Goal: Task Accomplishment & Management: Manage account settings

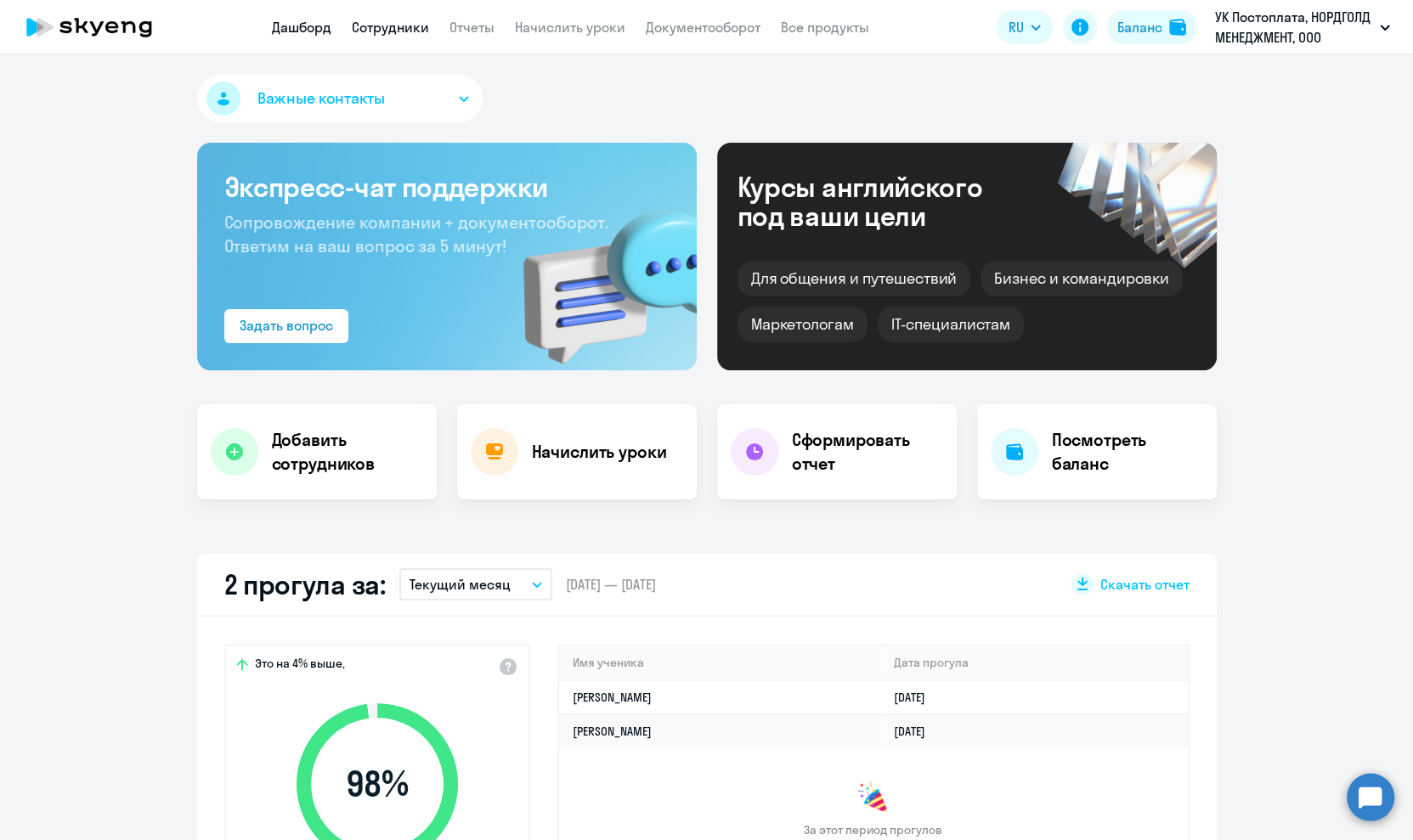
click at [397, 28] on link "Сотрудники" at bounding box center [391, 27] width 78 height 17
select select "30"
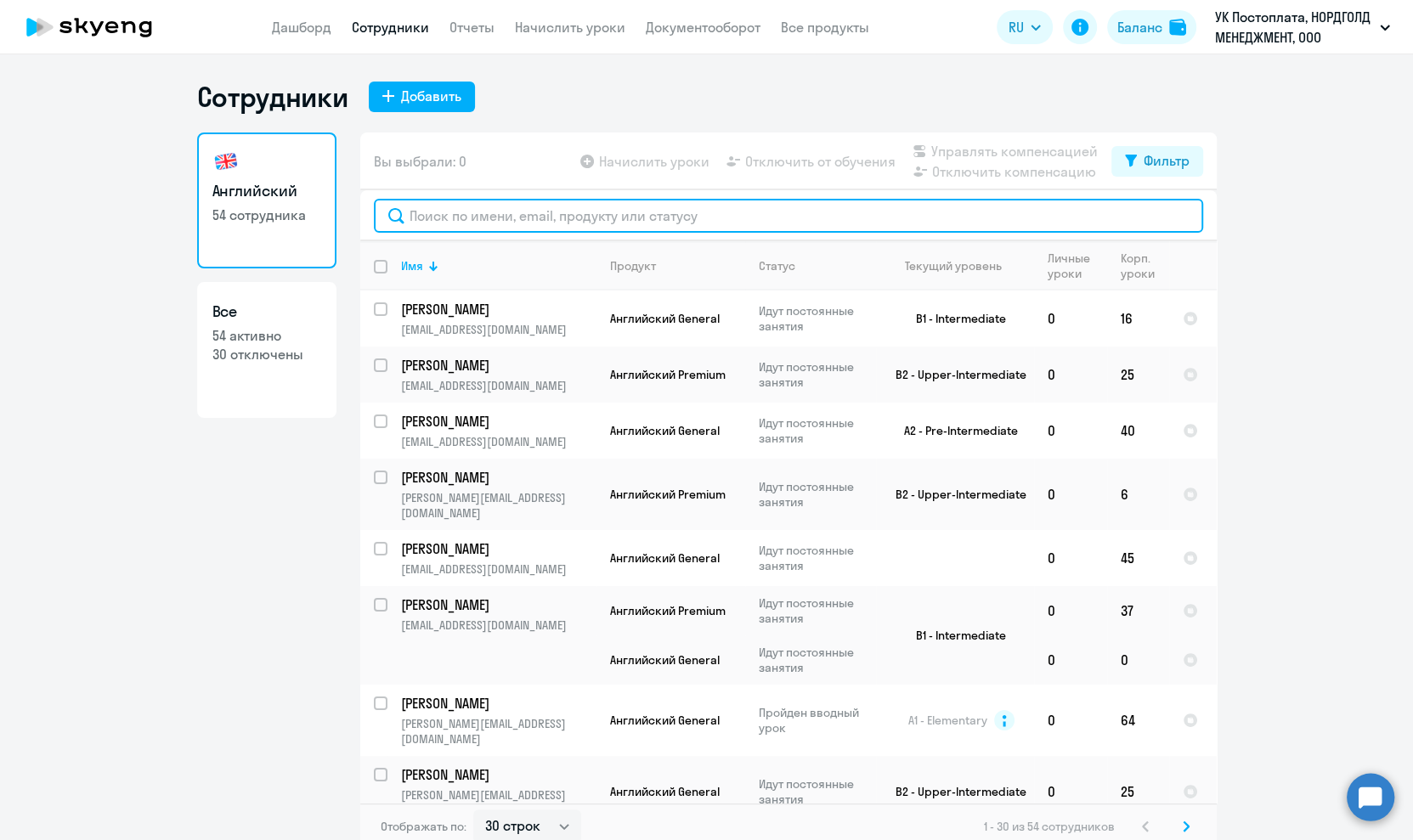
click at [581, 217] on input "text" at bounding box center [788, 216] width 829 height 34
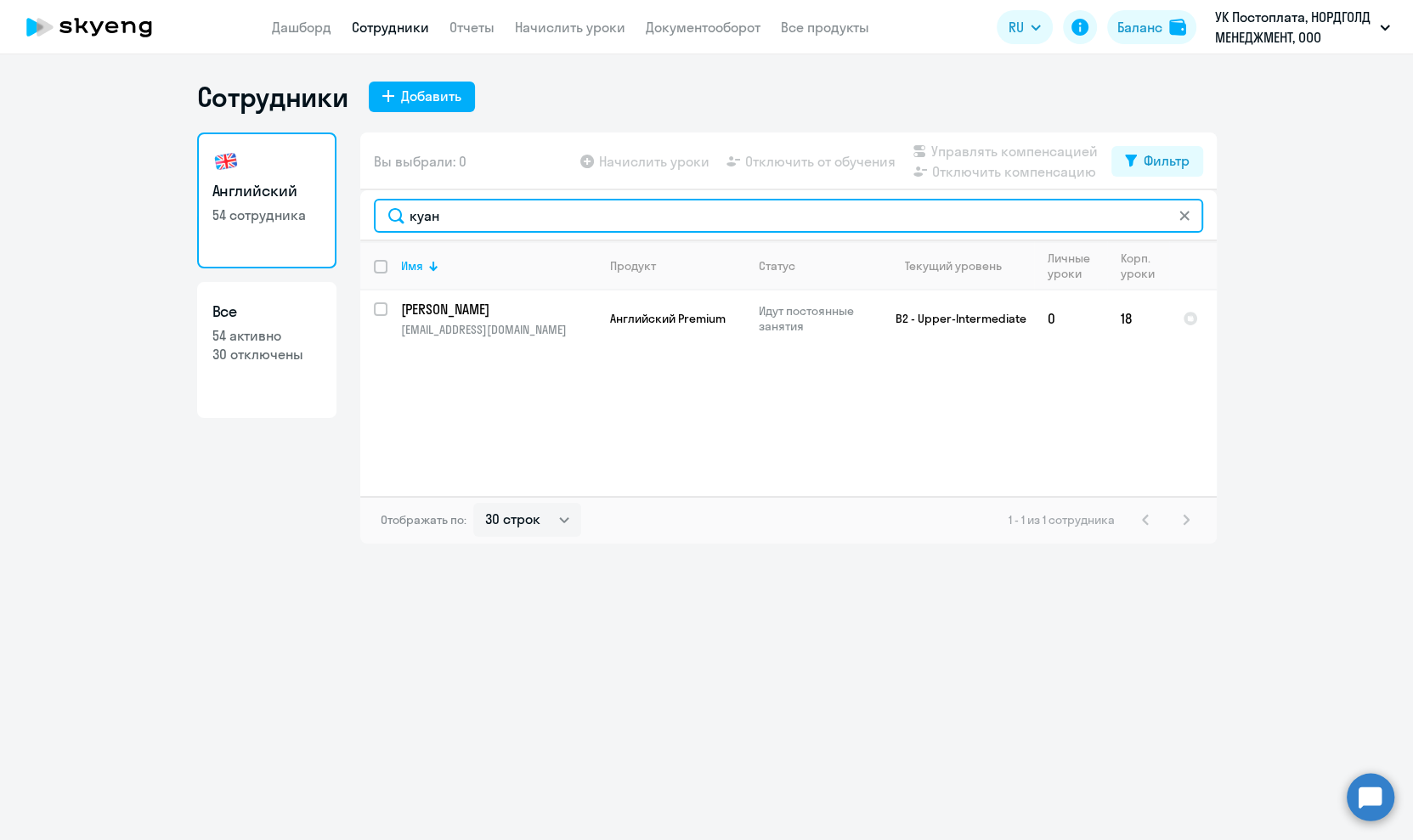
type input "куан"
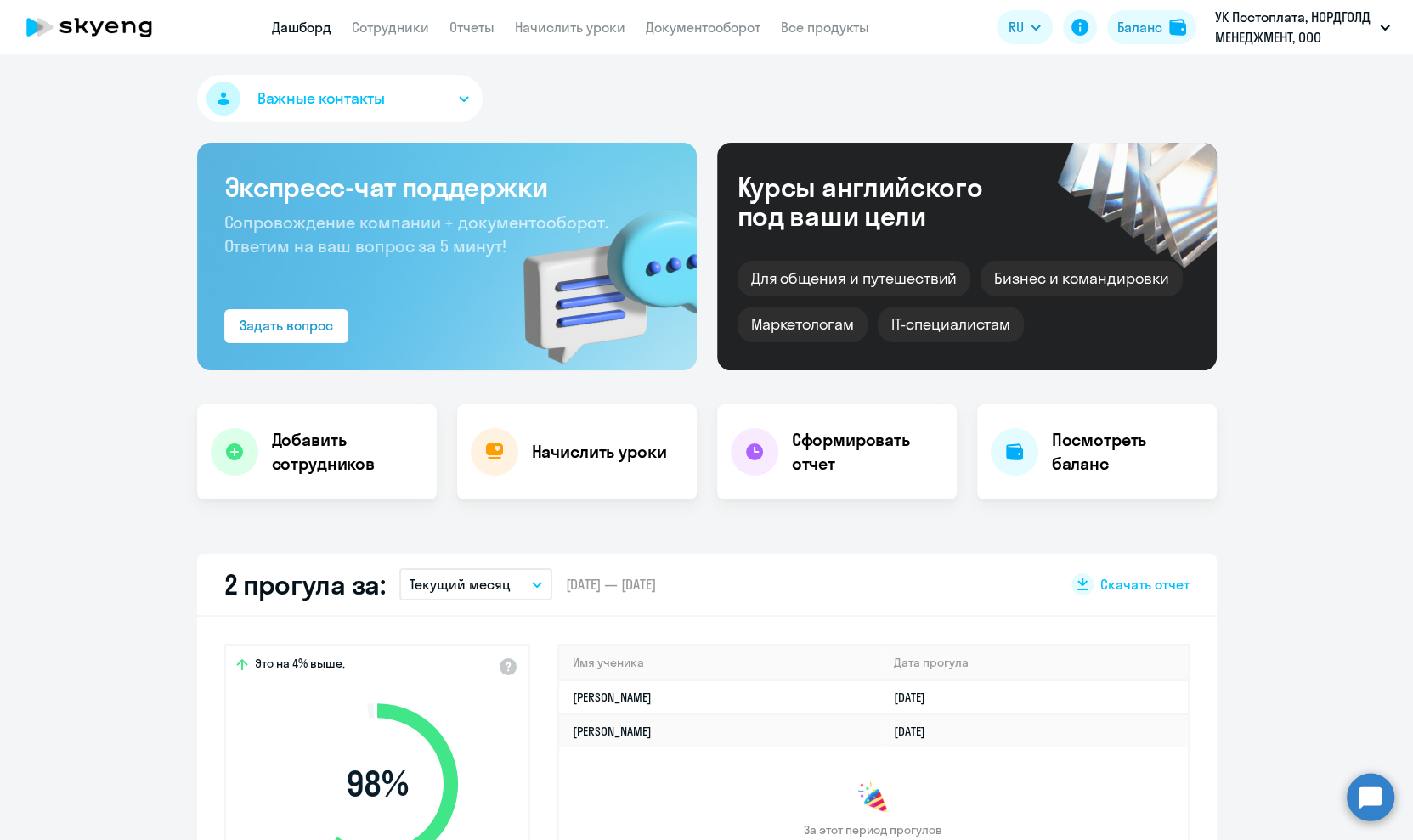
click at [403, 7] on app-header "Дашборд Сотрудники Отчеты Начислить уроки Документооборот Все продукты Дашборд …" at bounding box center [706, 27] width 1413 height 54
click at [398, 19] on link "Сотрудники" at bounding box center [391, 27] width 78 height 17
select select "30"
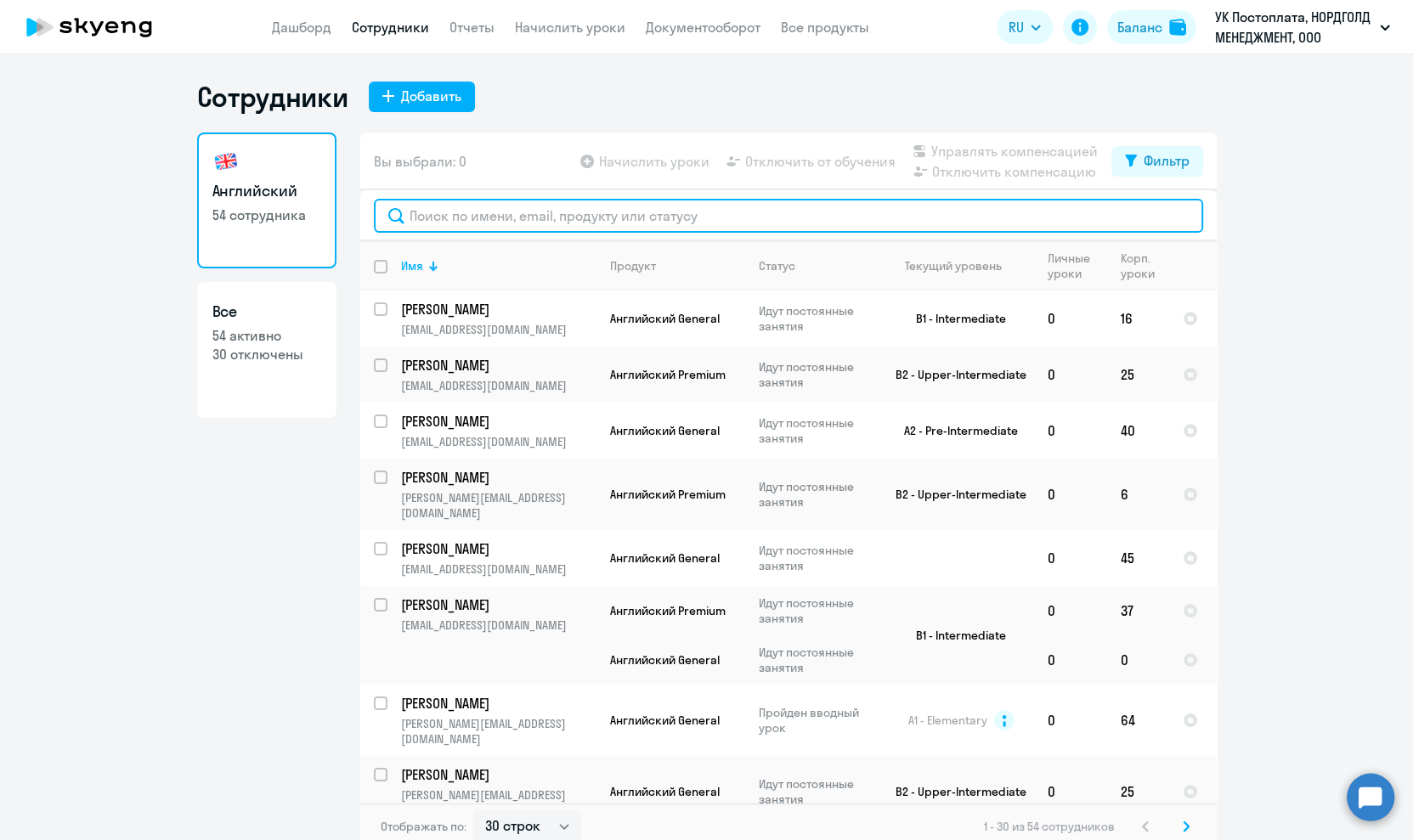
click at [577, 221] on input "text" at bounding box center [788, 216] width 829 height 34
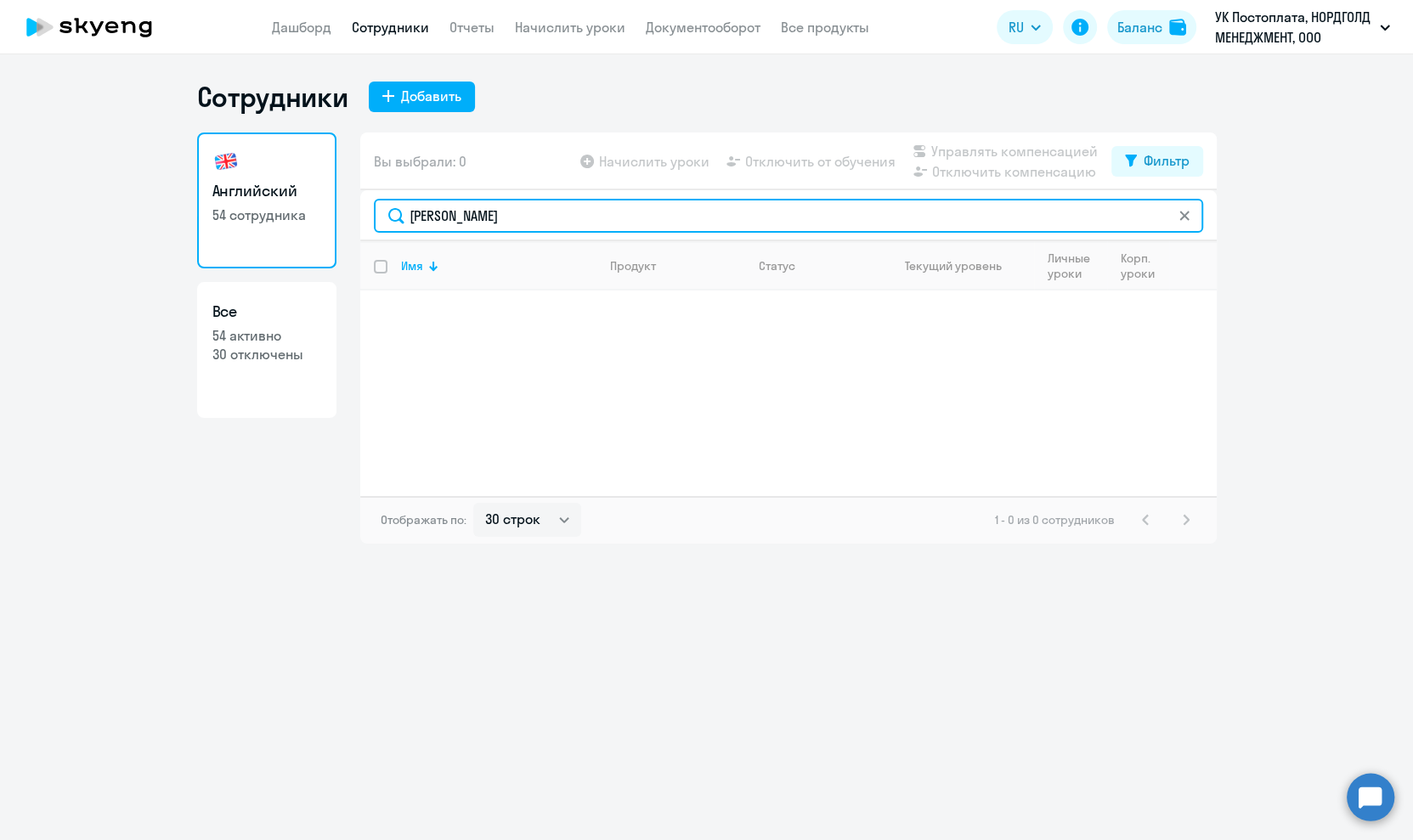
drag, startPoint x: 473, startPoint y: 213, endPoint x: 206, endPoint y: 158, distance: 272.6
click at [325, 198] on div "Английский 54 сотрудника Все 54 активно 30 отключены Вы выбрали: 0 Начислить ур…" at bounding box center [706, 338] width 1020 height 411
type input "golub"
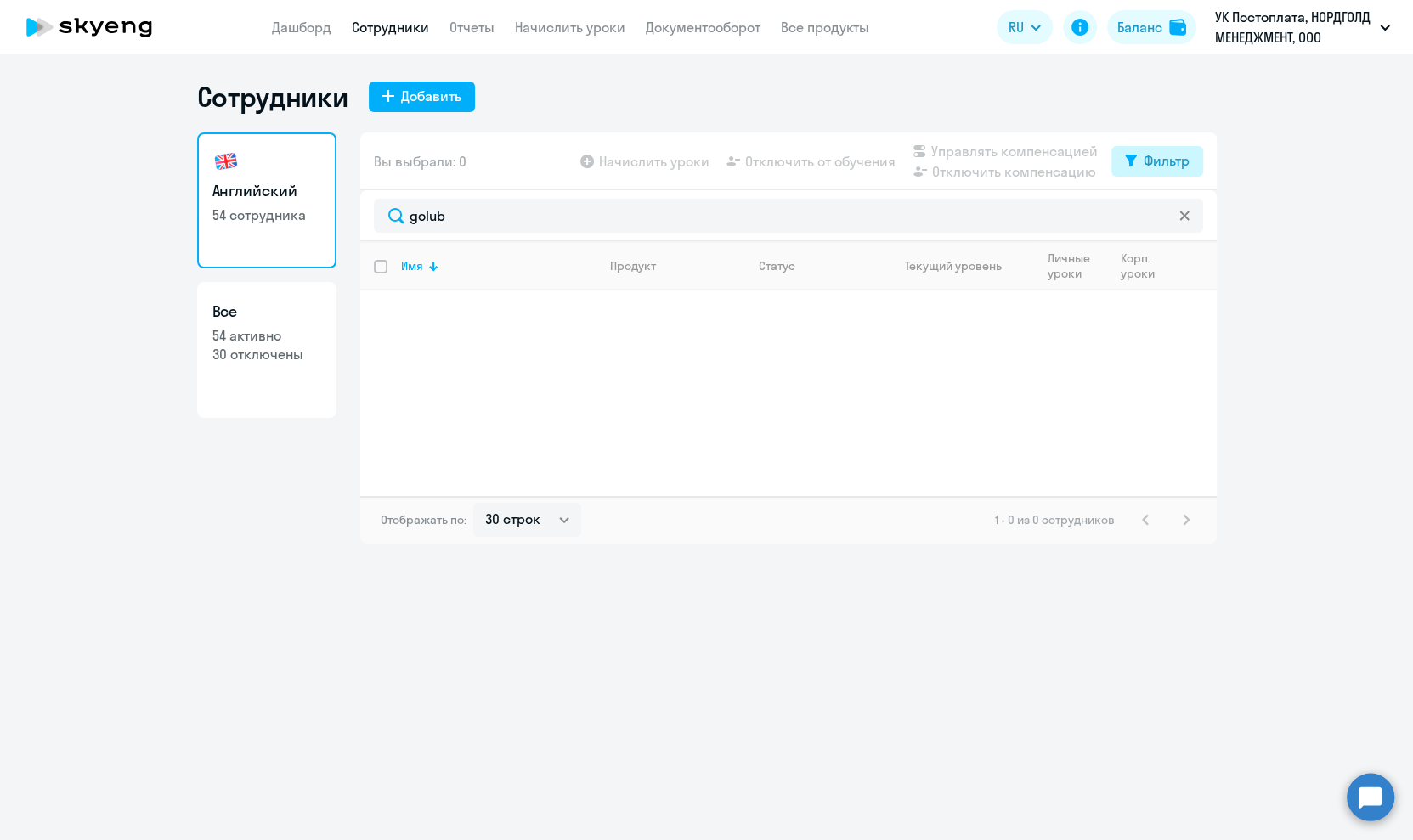
click at [1167, 161] on div "Фильтр" at bounding box center [1166, 161] width 46 height 21
drag, startPoint x: 1179, startPoint y: 212, endPoint x: 1093, endPoint y: 216, distance: 86.1
click at [1178, 212] on span at bounding box center [1174, 217] width 29 height 17
click at [1159, 215] on input "checkbox" at bounding box center [1159, 215] width 1 height 1
checkbox input "true"
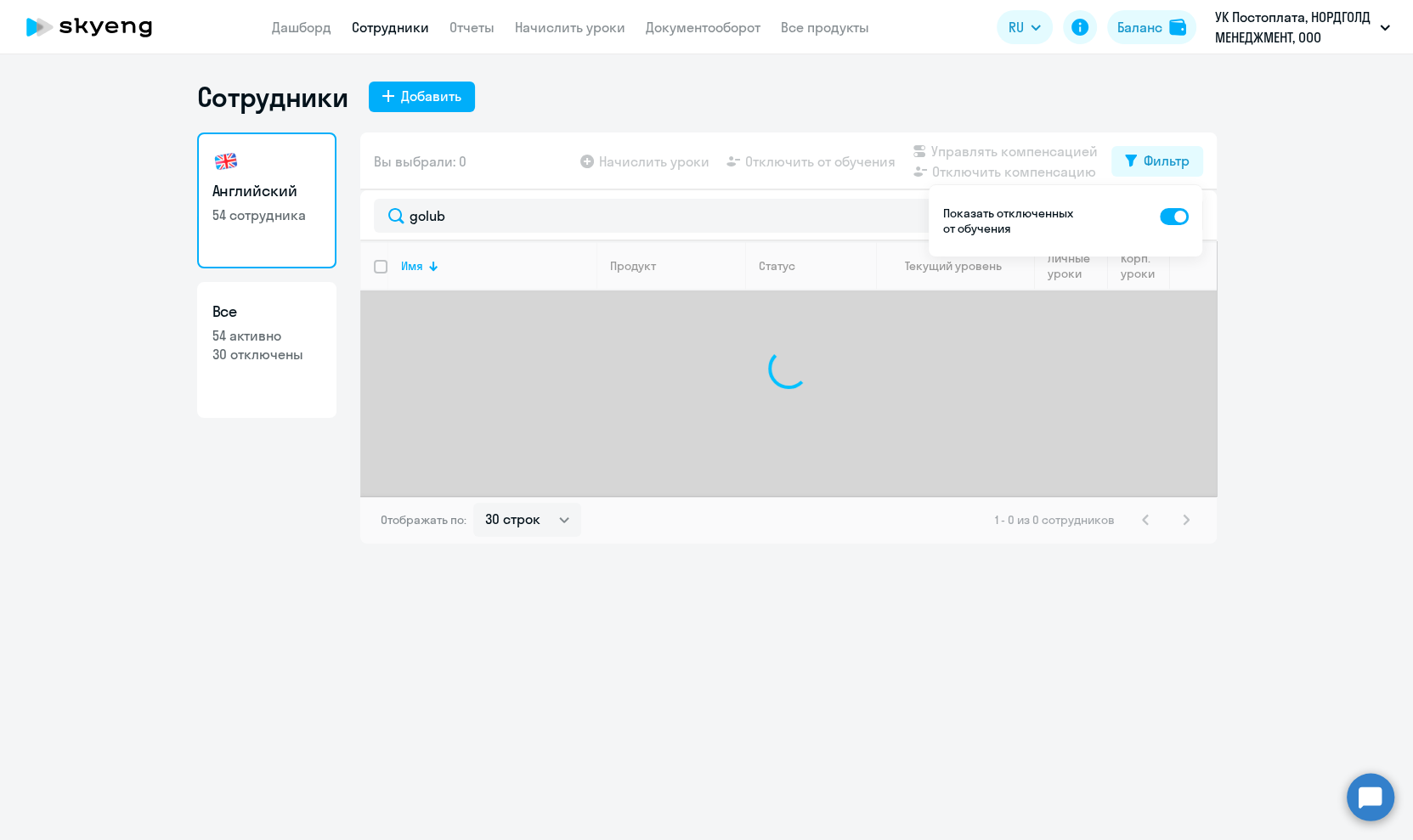
click at [531, 115] on div "Сотрудники Добавить Английский 54 сотрудника Все 54 активно 30 отключены Вы выб…" at bounding box center [706, 311] width 1020 height 464
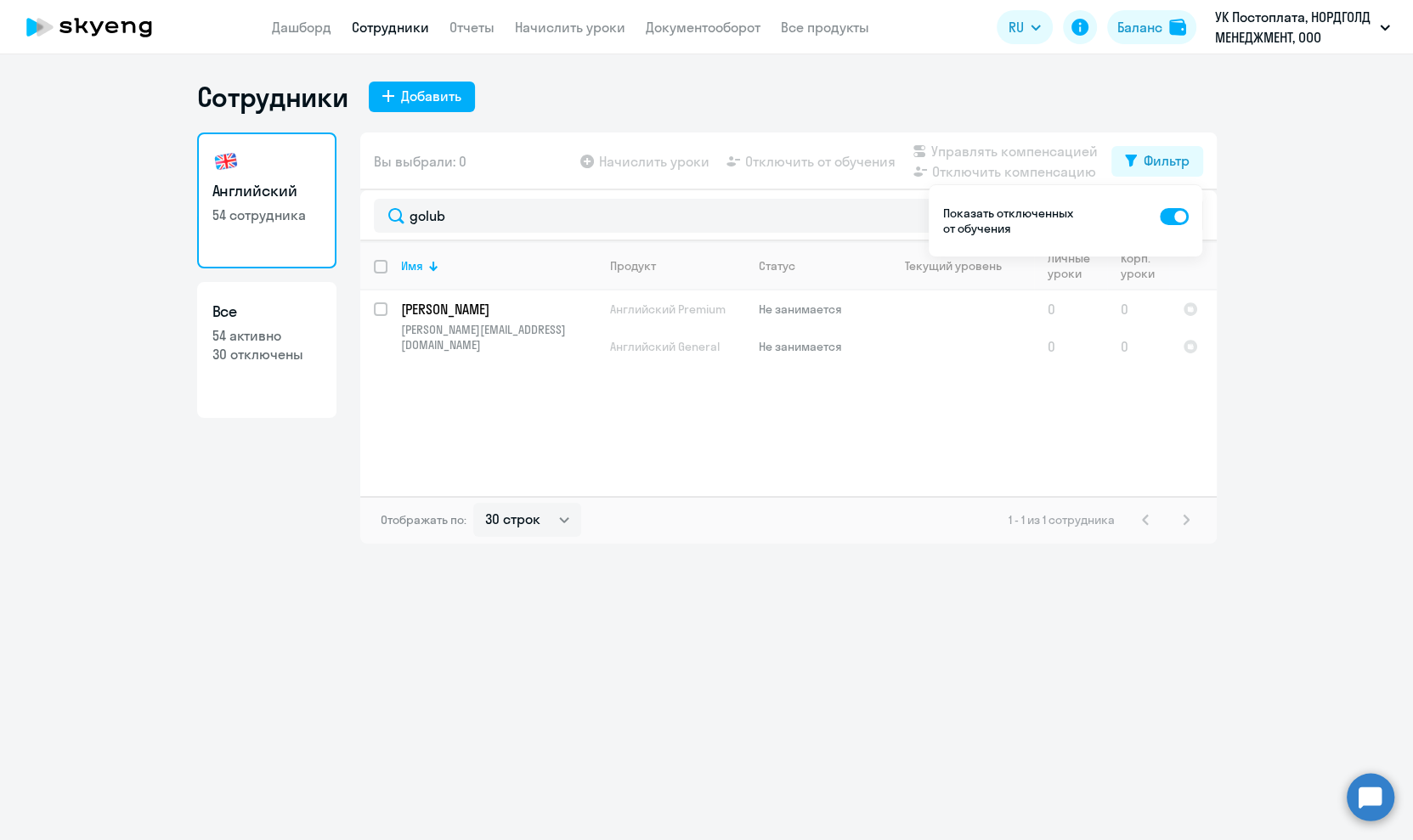
click at [588, 416] on div "Имя Продукт Статус Текущий уровень Личные уроки Корп. уроки [PERSON_NAME] [PERS…" at bounding box center [788, 368] width 856 height 254
click at [247, 541] on div "Английский 54 сотрудника Все 54 активно 30 отключены" at bounding box center [266, 338] width 139 height 411
click at [378, 306] on input "select row 38432909" at bounding box center [391, 319] width 34 height 34
checkbox input "true"
click at [459, 324] on p "[PERSON_NAME][EMAIL_ADDRESS][DOMAIN_NAME]" at bounding box center [498, 337] width 195 height 31
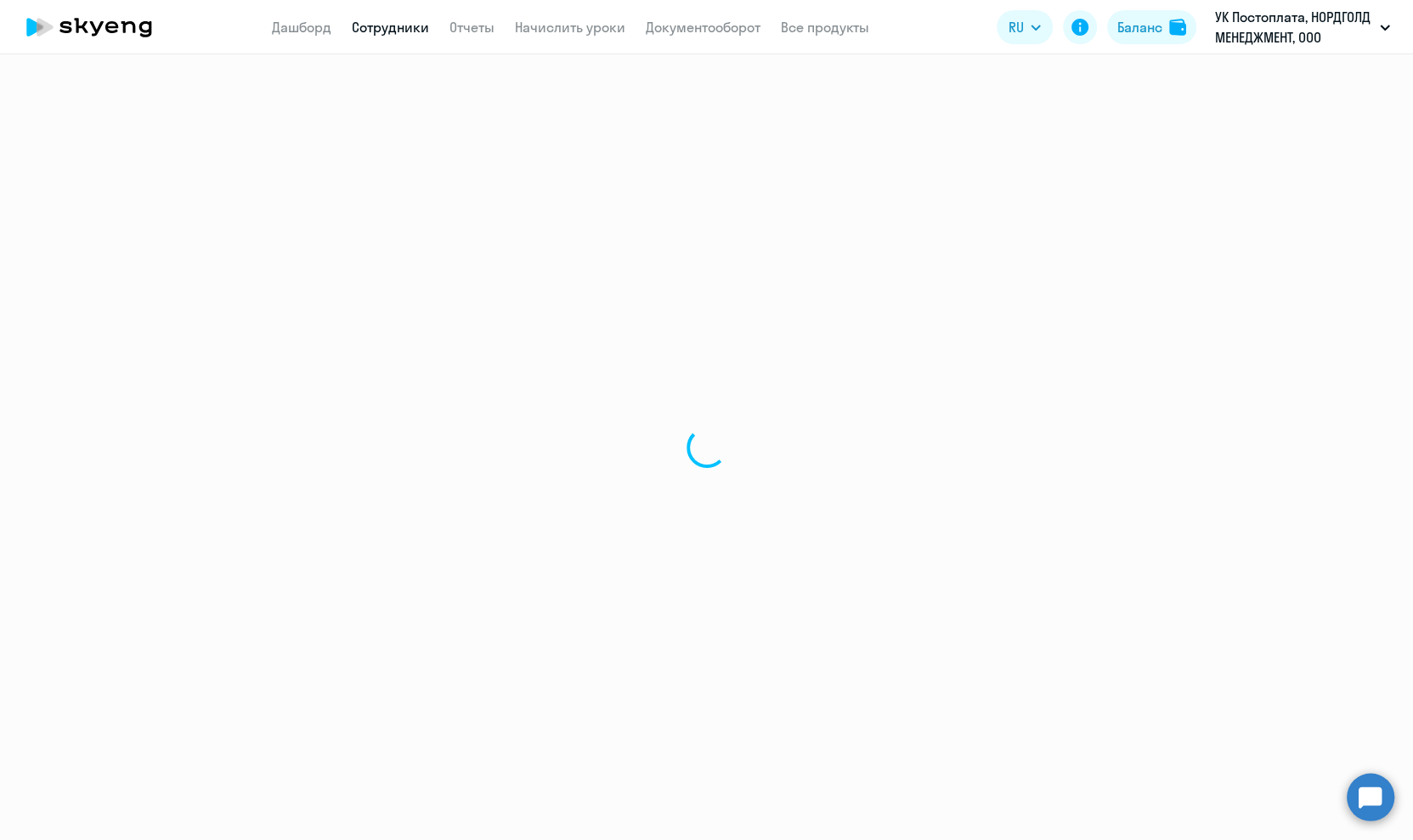
select select "english"
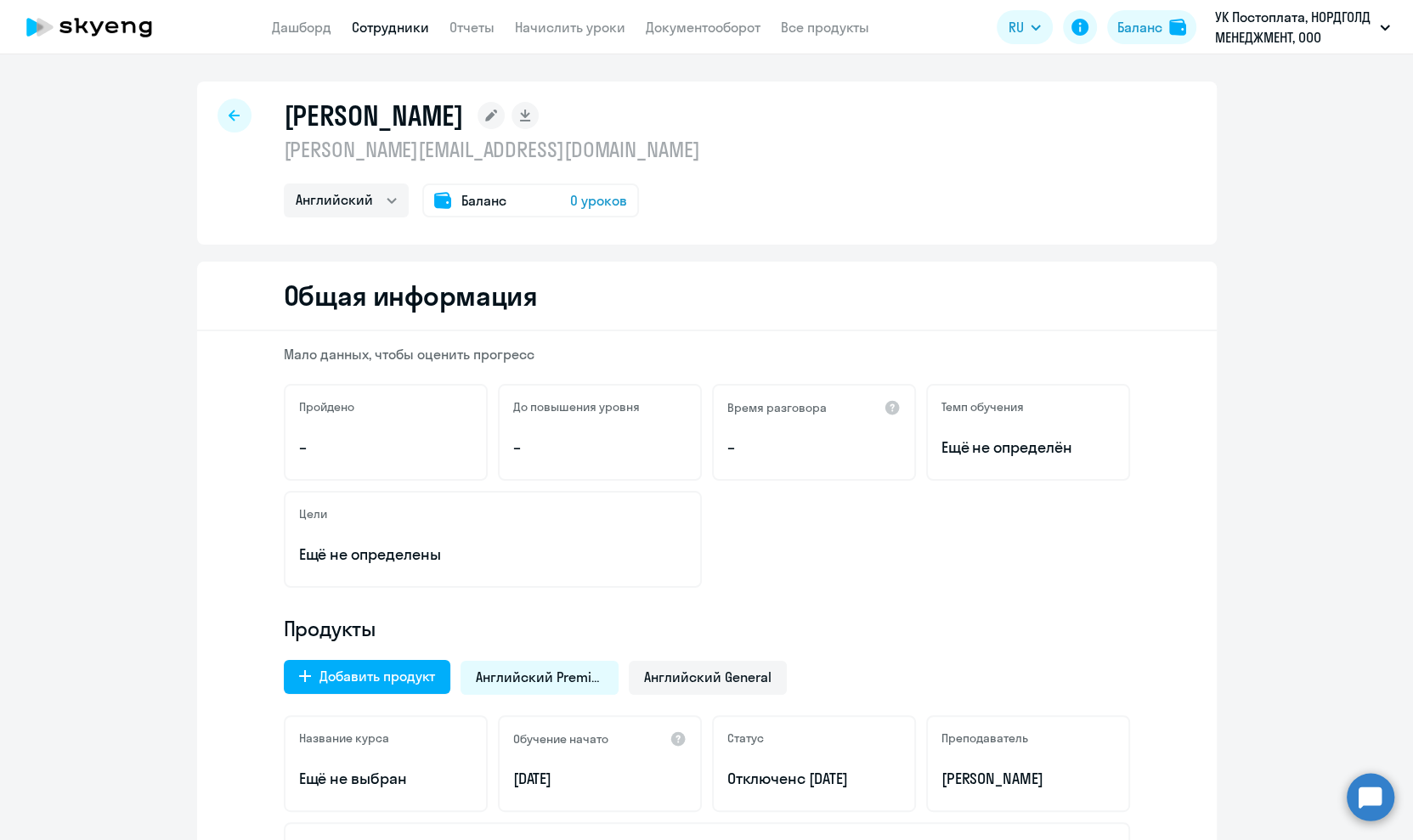
click at [1376, 802] on circle at bounding box center [1370, 797] width 48 height 48
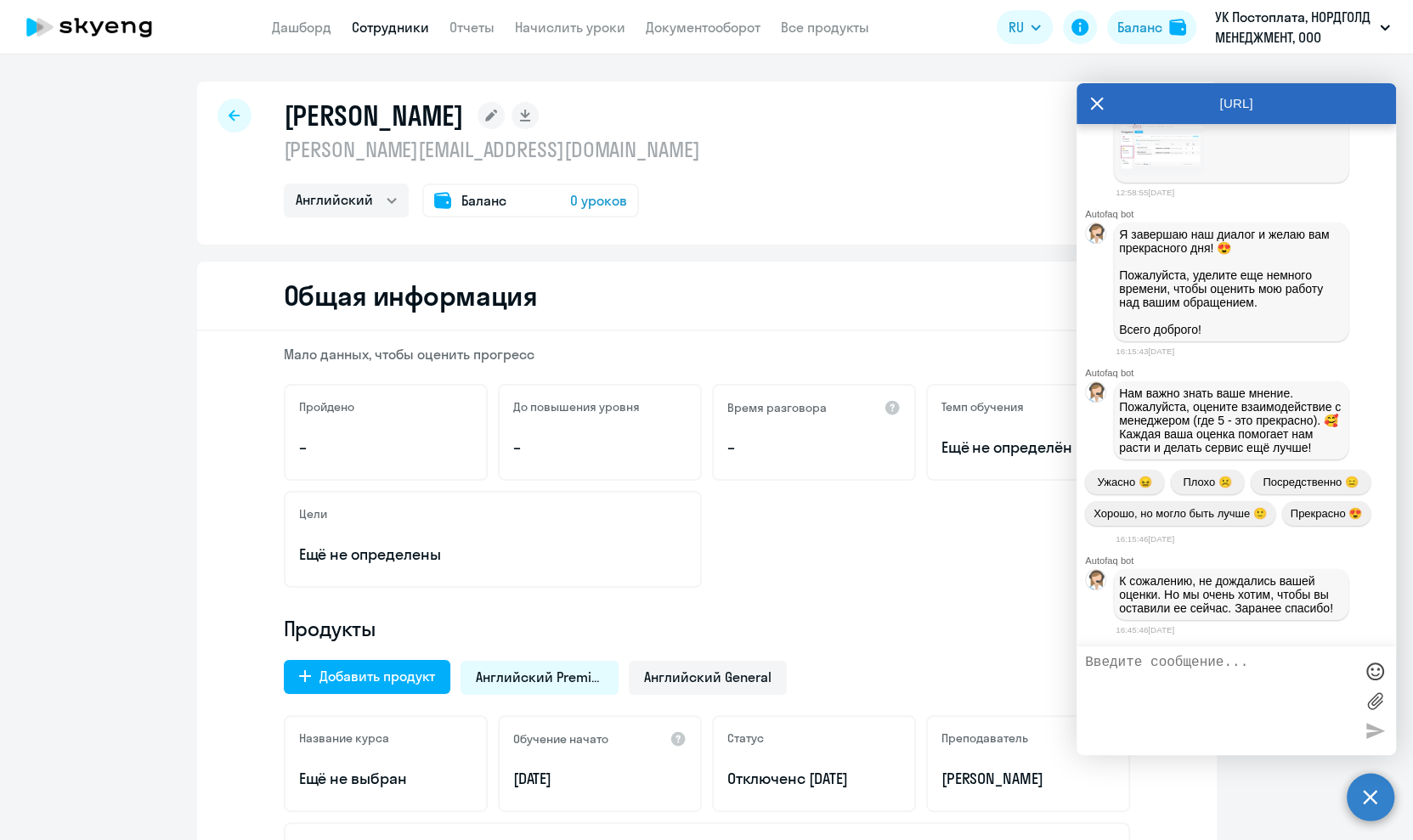
scroll to position [37246, 0]
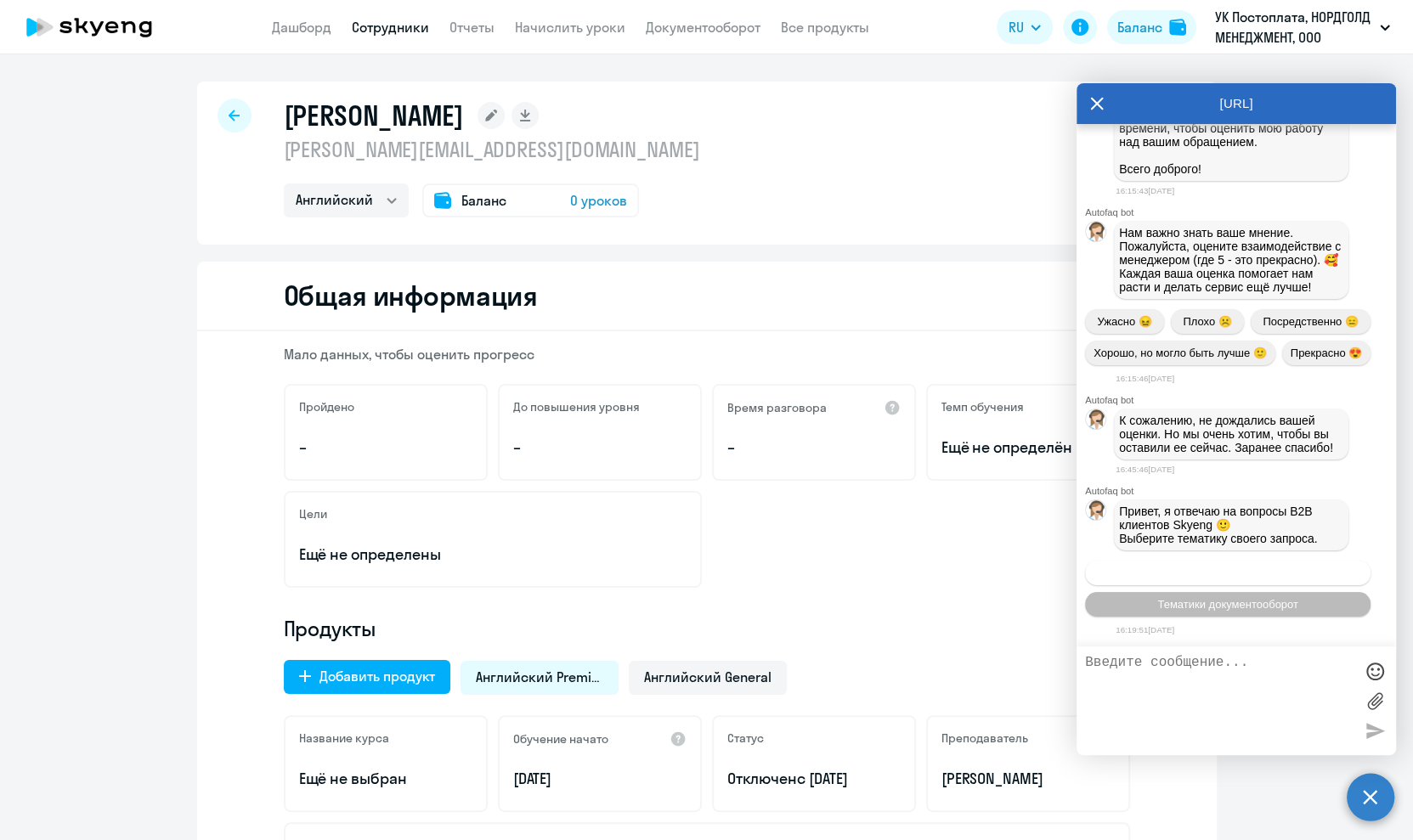
click at [1154, 573] on span "Операционное сопровождение" at bounding box center [1227, 573] width 160 height 13
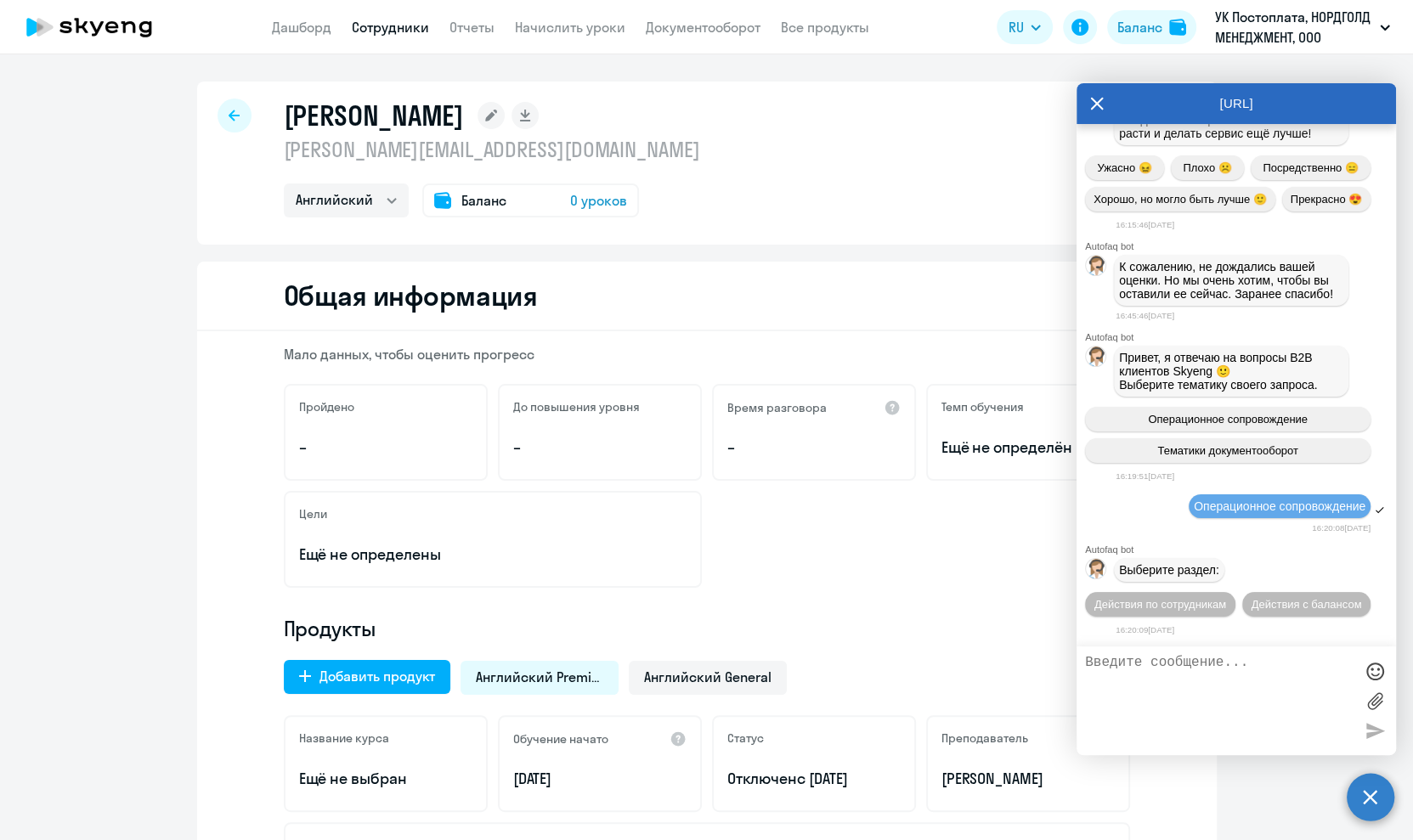
scroll to position [37400, 0]
click at [1148, 603] on span "Действия по сотрудникам" at bounding box center [1160, 605] width 132 height 13
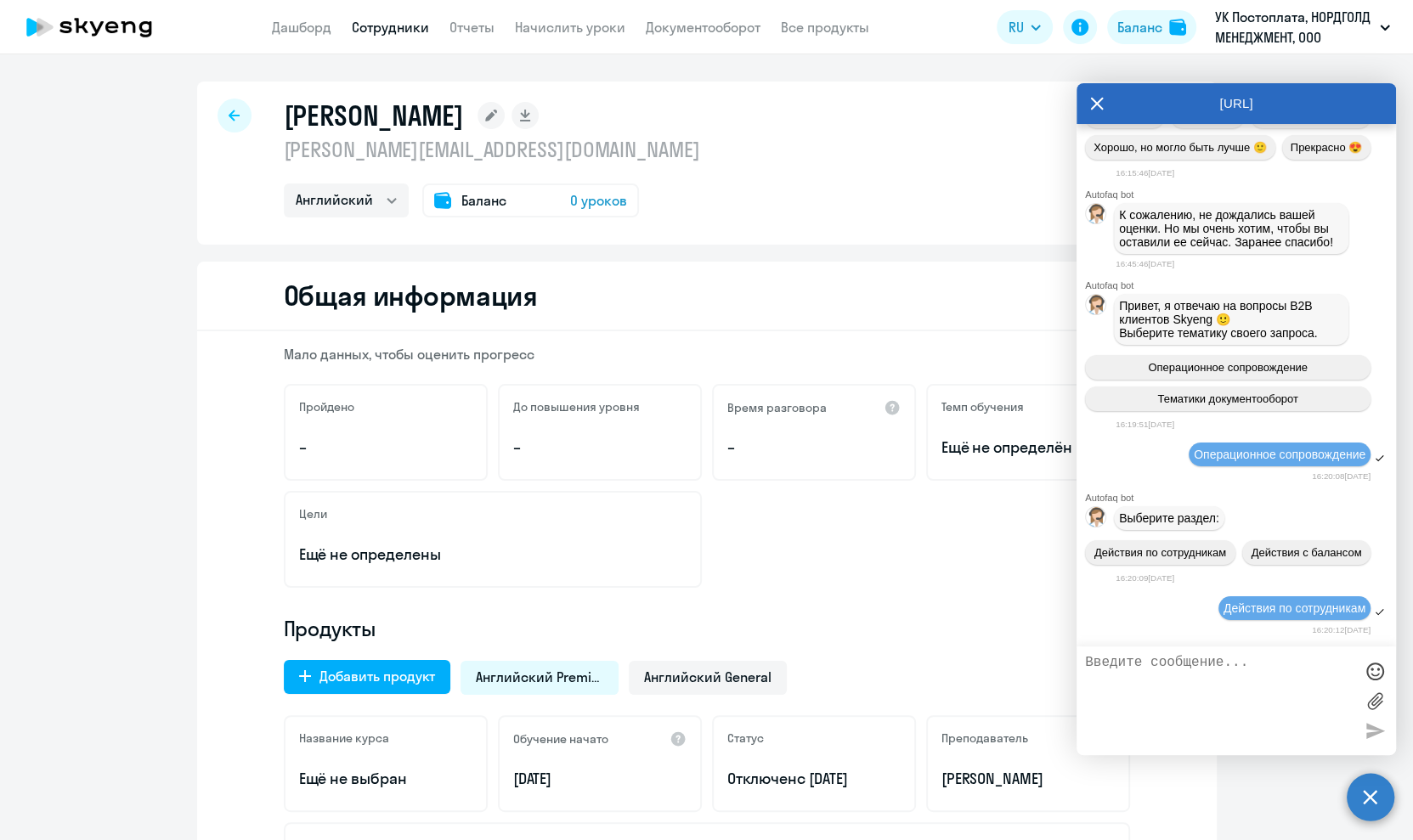
scroll to position [37651, 0]
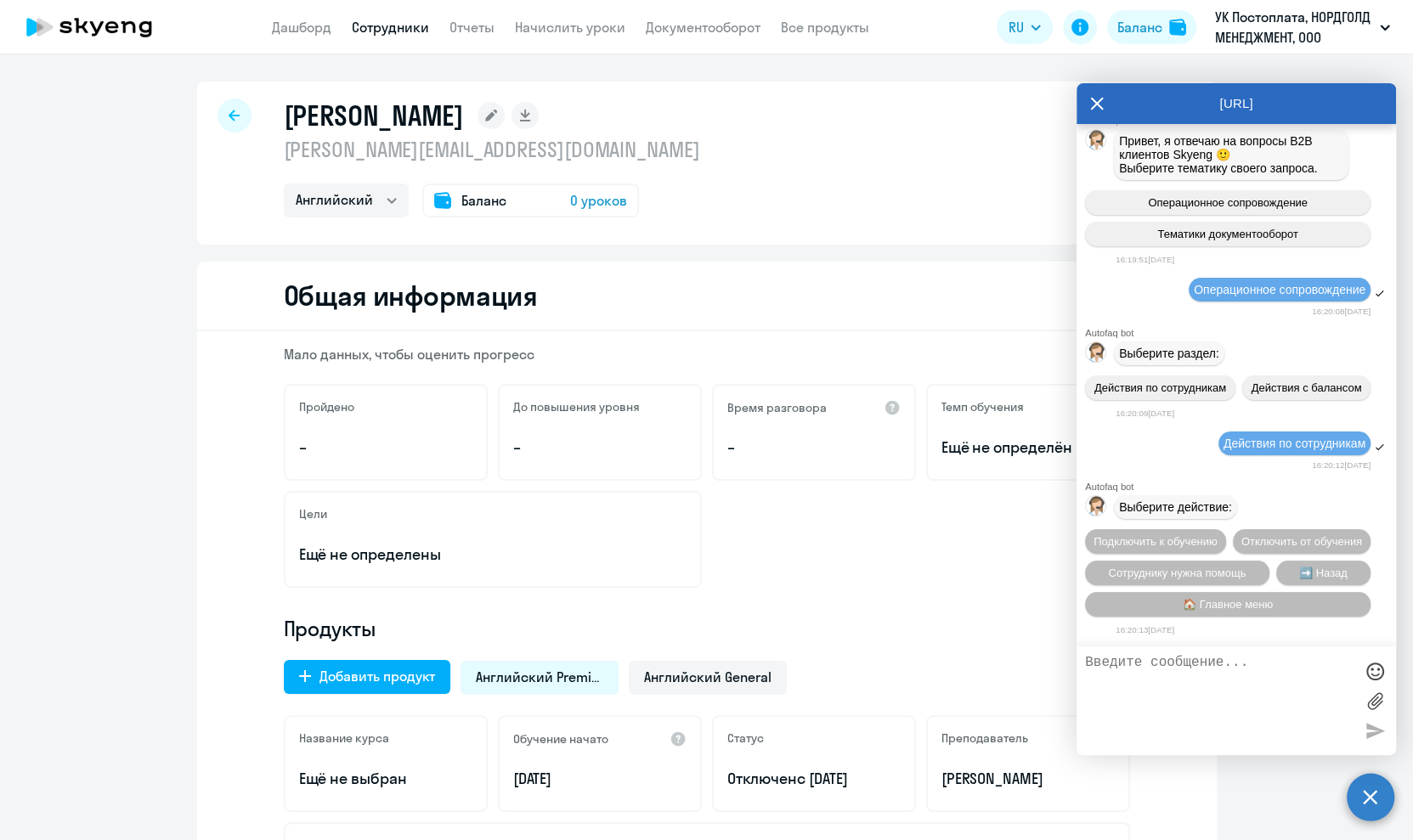
click at [1202, 522] on div "Подключить к обучению Отключить от обучения Сотруднику нужна помощь ➡️ Назад 🏠 …" at bounding box center [1236, 573] width 319 height 101
click at [1205, 535] on span "Подключить к обучению" at bounding box center [1155, 541] width 124 height 13
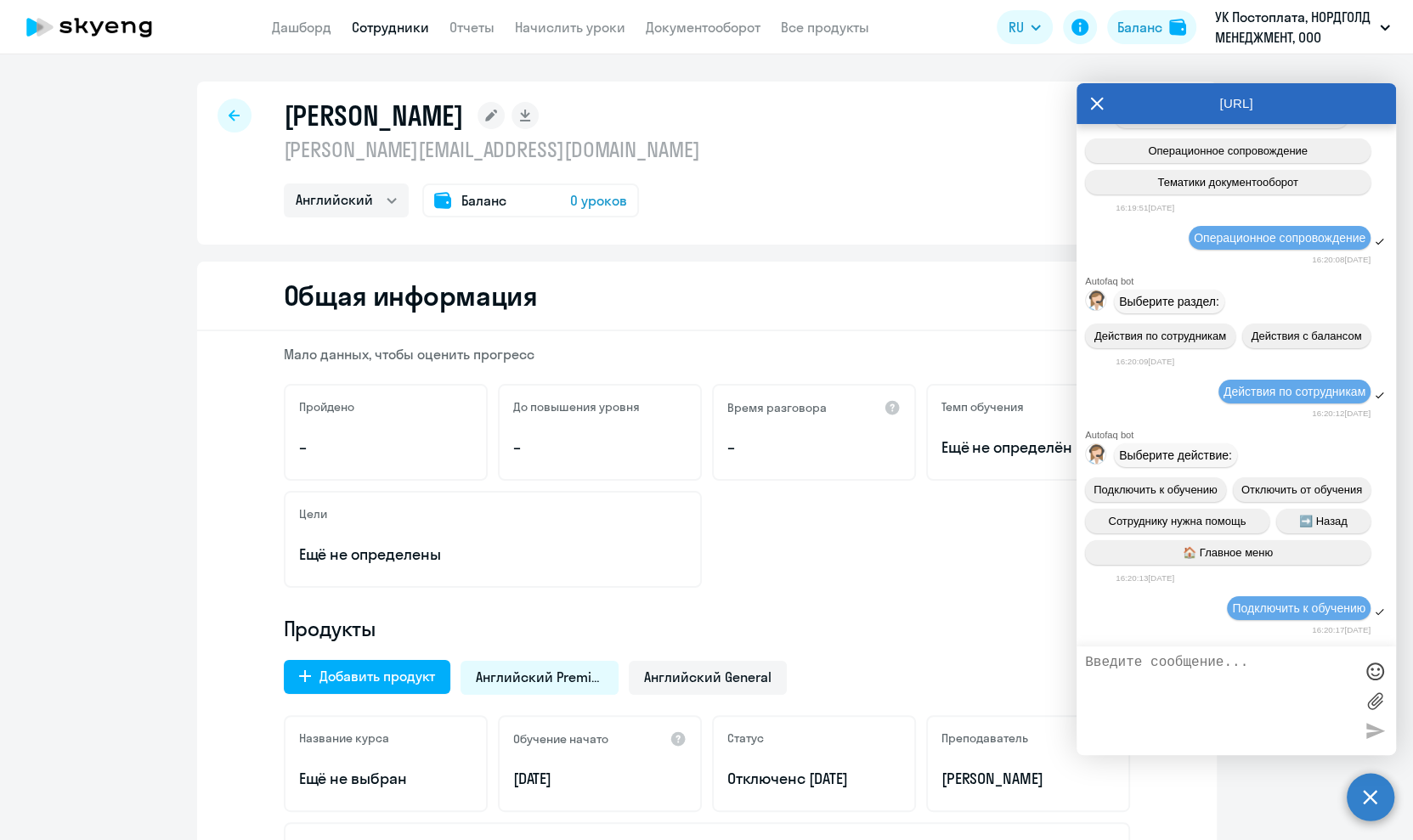
scroll to position [37869, 0]
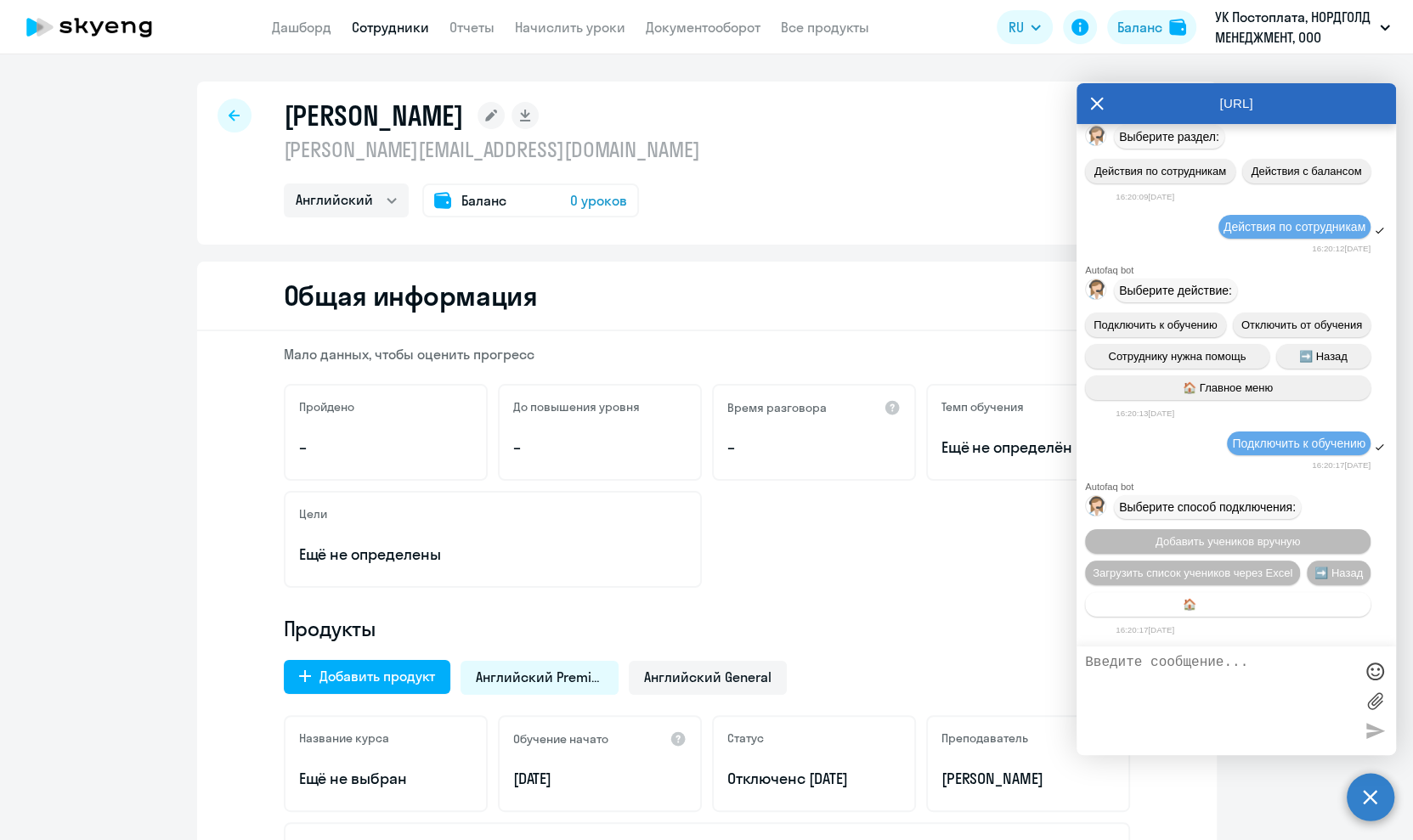
click at [1272, 613] on button "🏠 Главное меню" at bounding box center [1227, 604] width 285 height 24
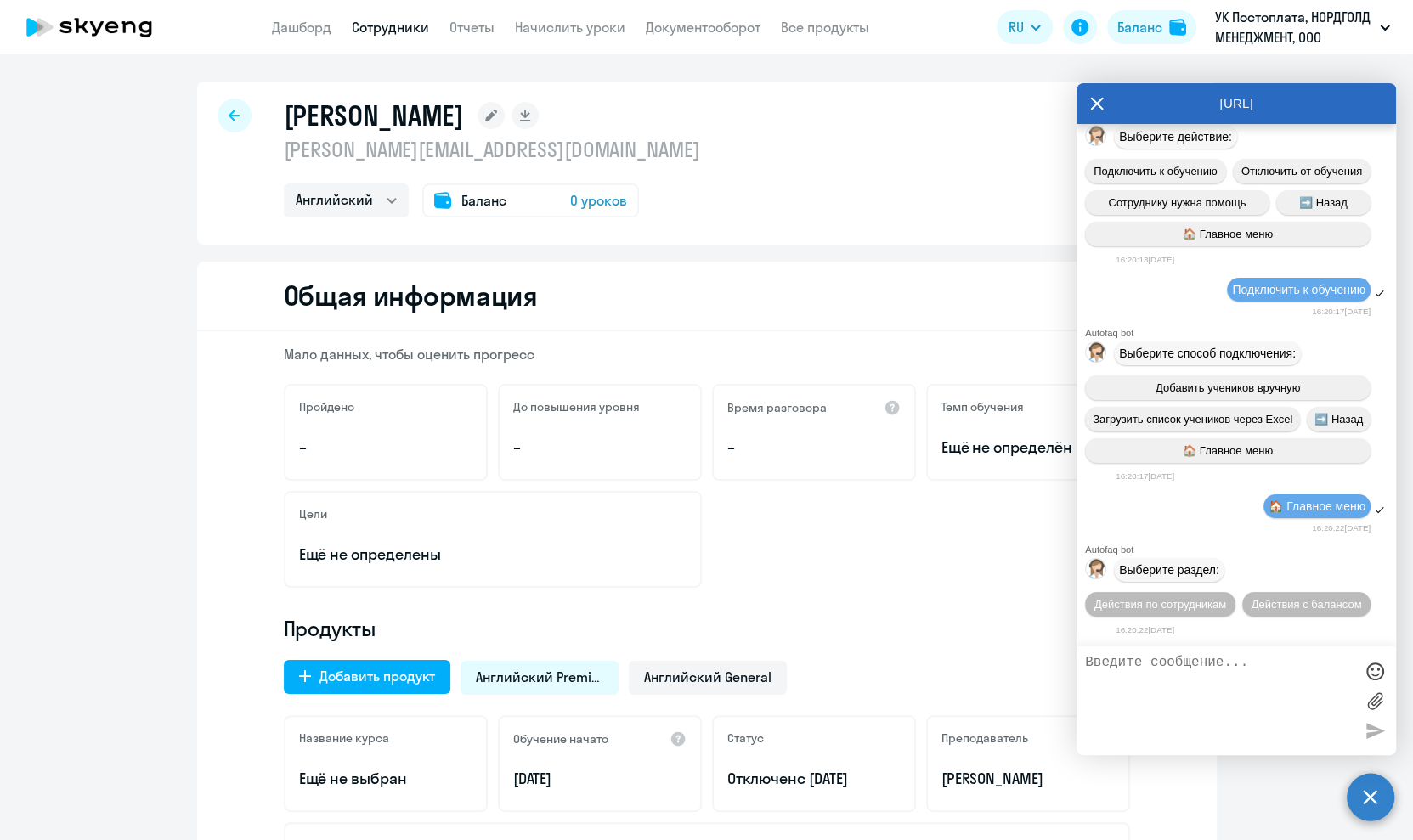
scroll to position [38026, 0]
click at [1183, 603] on span "Действия по сотрудникам" at bounding box center [1160, 605] width 132 height 13
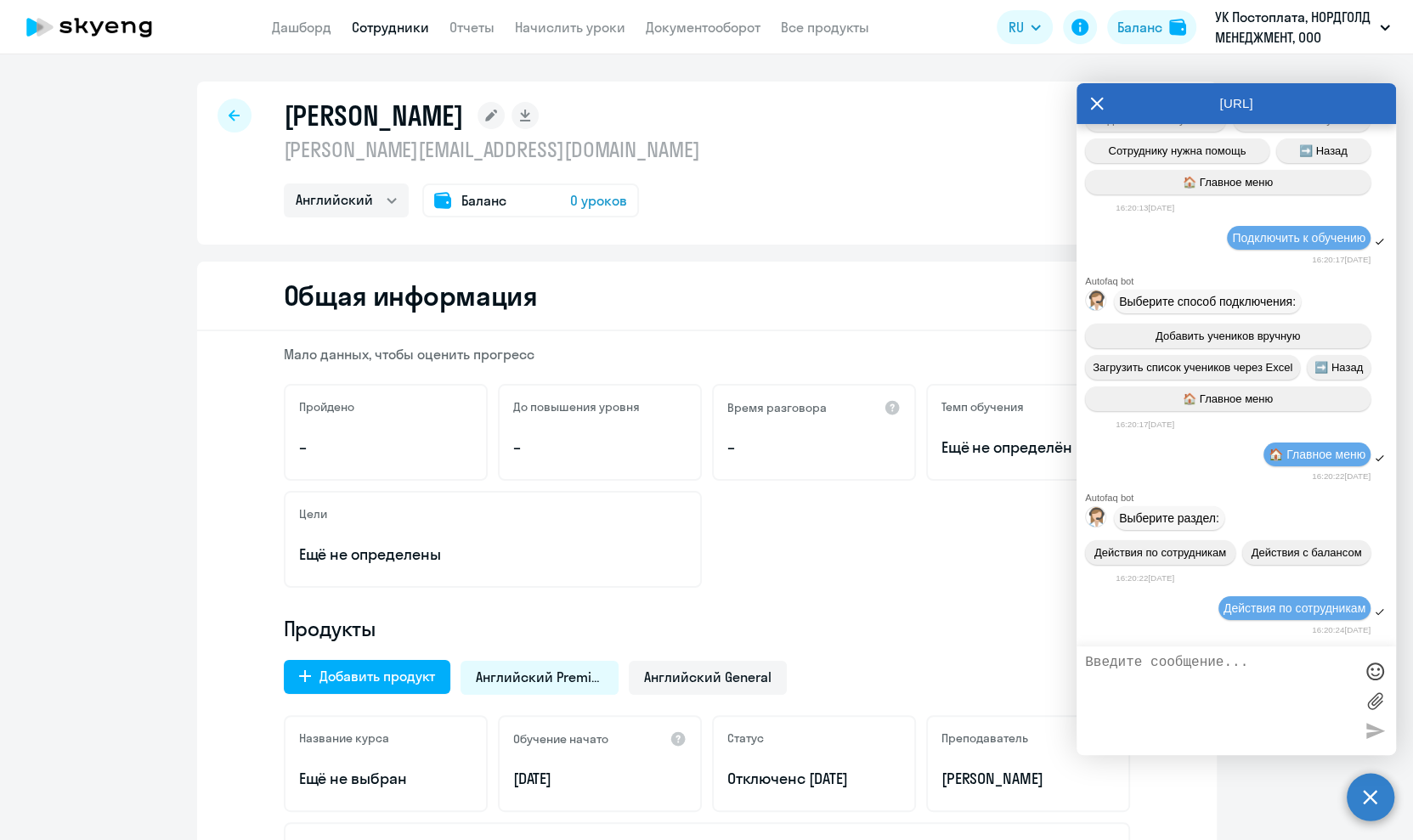
scroll to position [38277, 0]
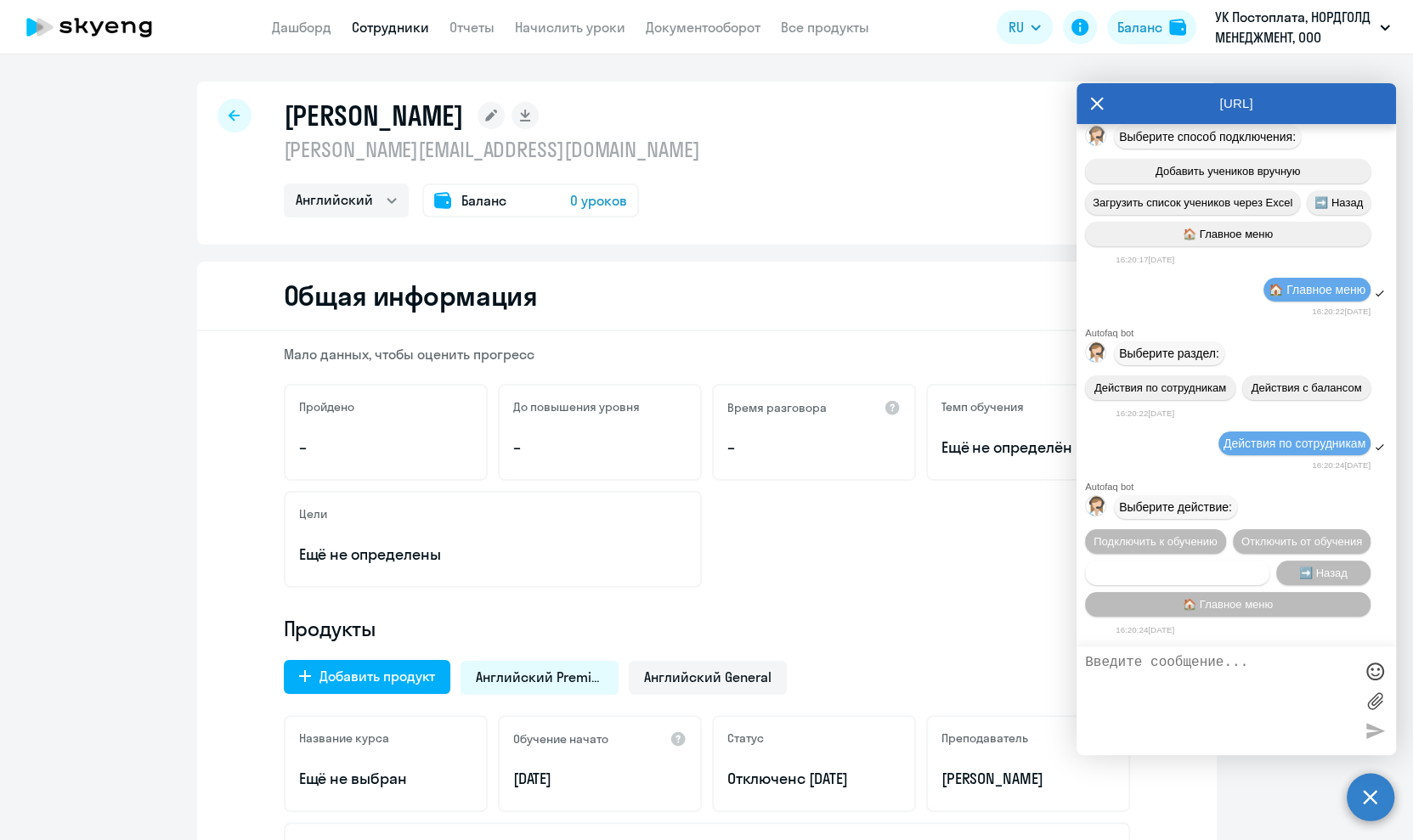
click at [1193, 574] on span "Сотруднику нужна помощь" at bounding box center [1177, 573] width 138 height 13
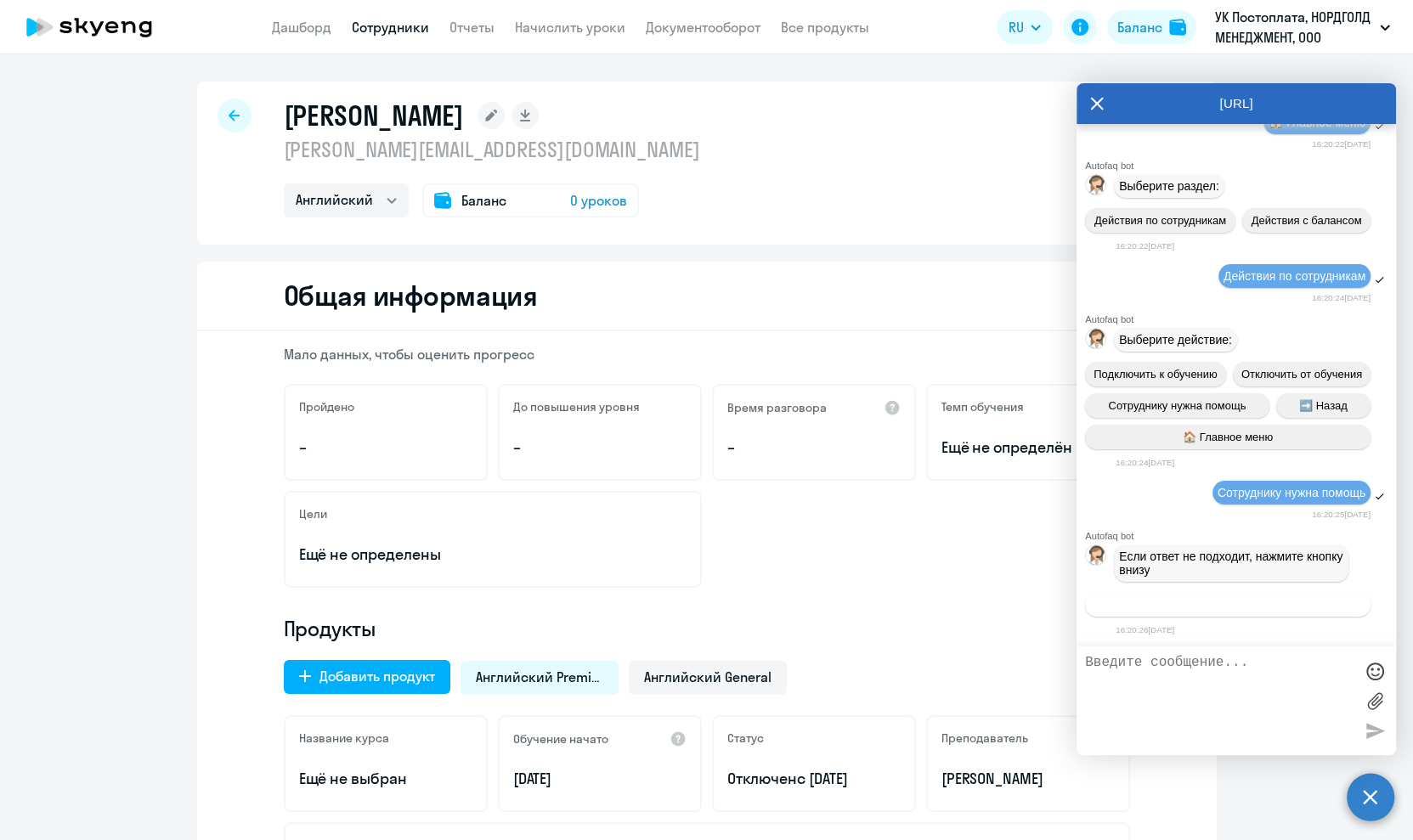
scroll to position [38874, 0]
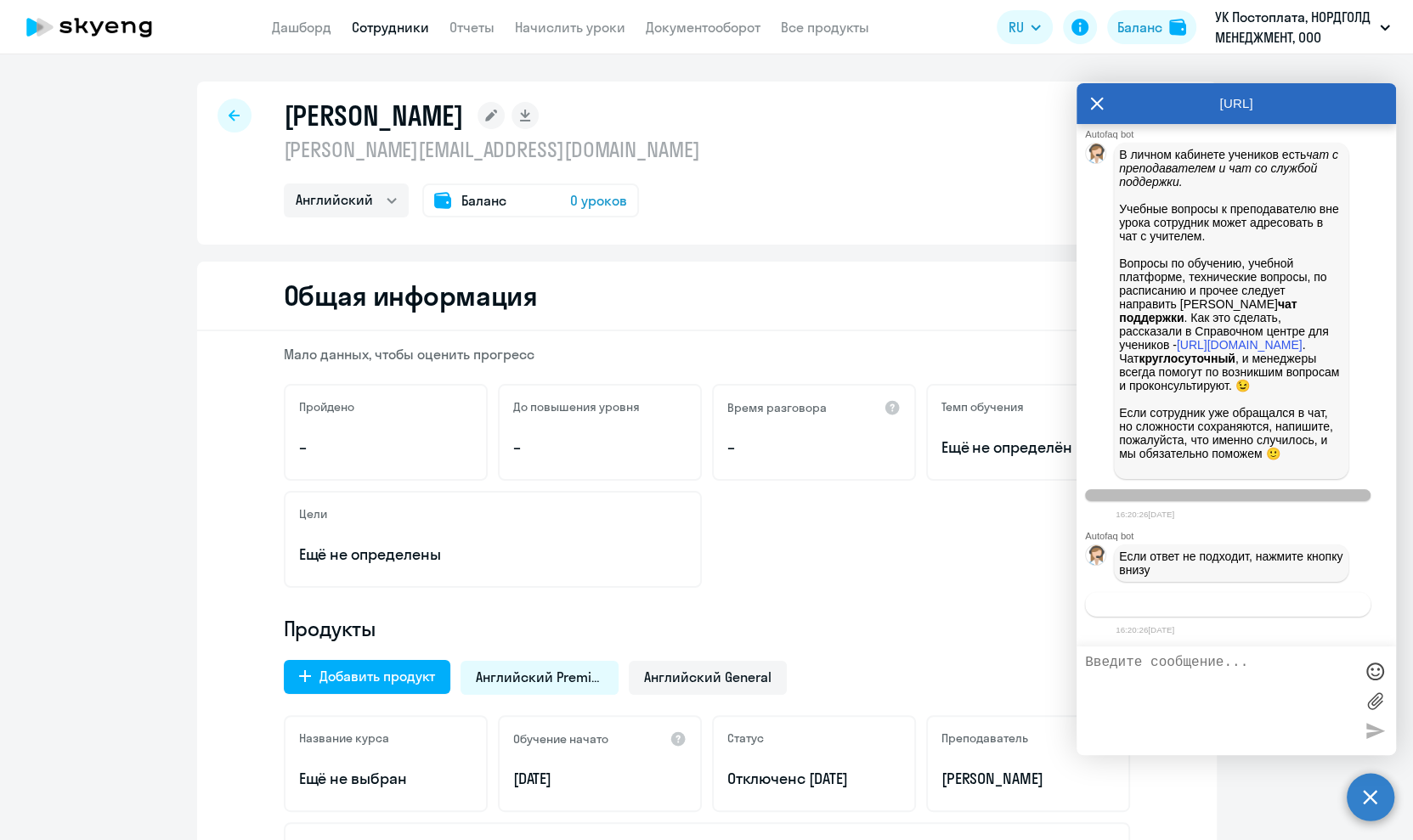
click at [1206, 612] on button "Связаться с менеджером" at bounding box center [1227, 604] width 285 height 24
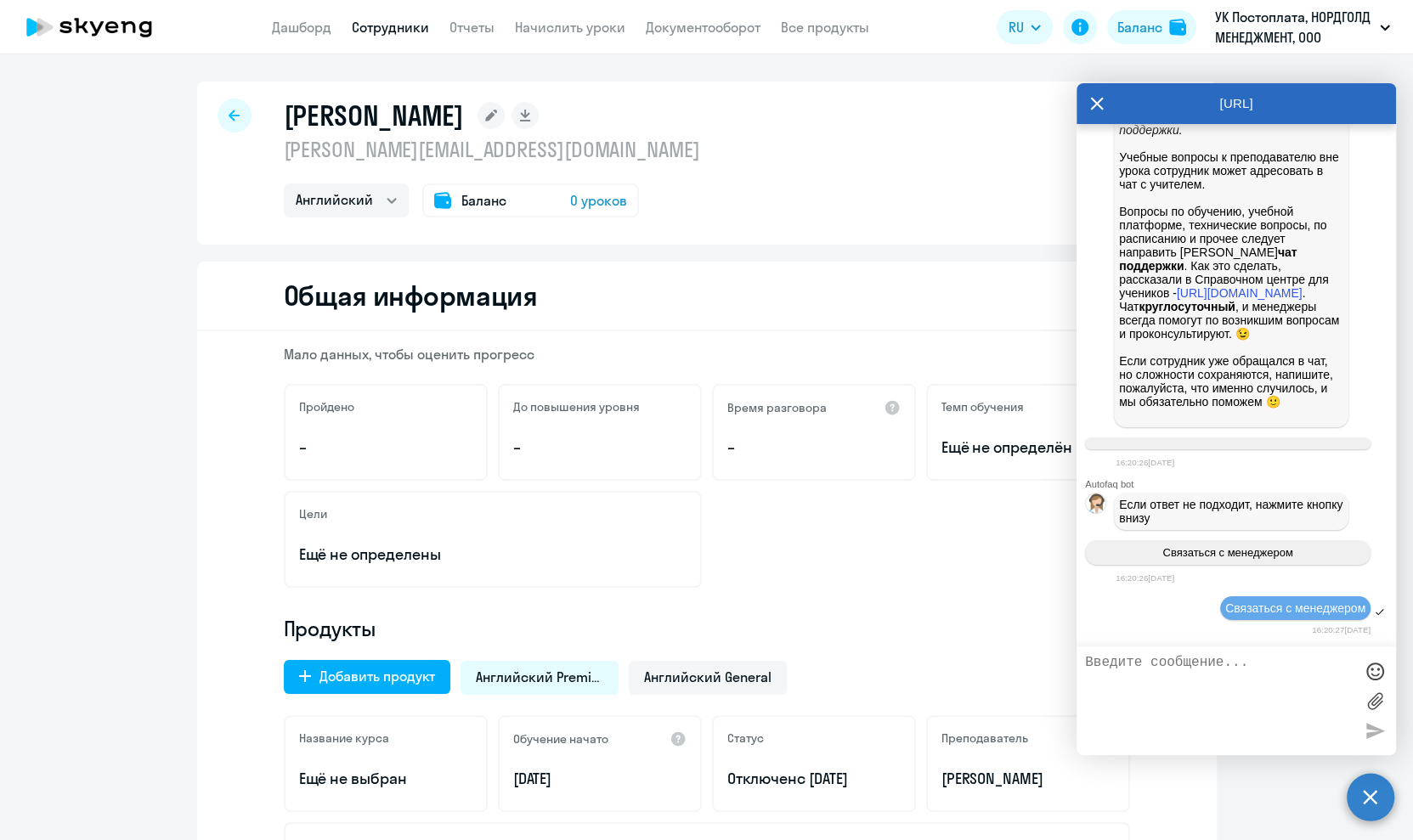
drag, startPoint x: 277, startPoint y: 149, endPoint x: 579, endPoint y: 149, distance: 302.0
click at [579, 149] on p "[PERSON_NAME][EMAIL_ADDRESS][DOMAIN_NAME]" at bounding box center [491, 150] width 416 height 27
copy p "[PERSON_NAME][EMAIL_ADDRESS][DOMAIN_NAME]"
click at [1215, 681] on textarea at bounding box center [1219, 701] width 269 height 92
type textarea "з"
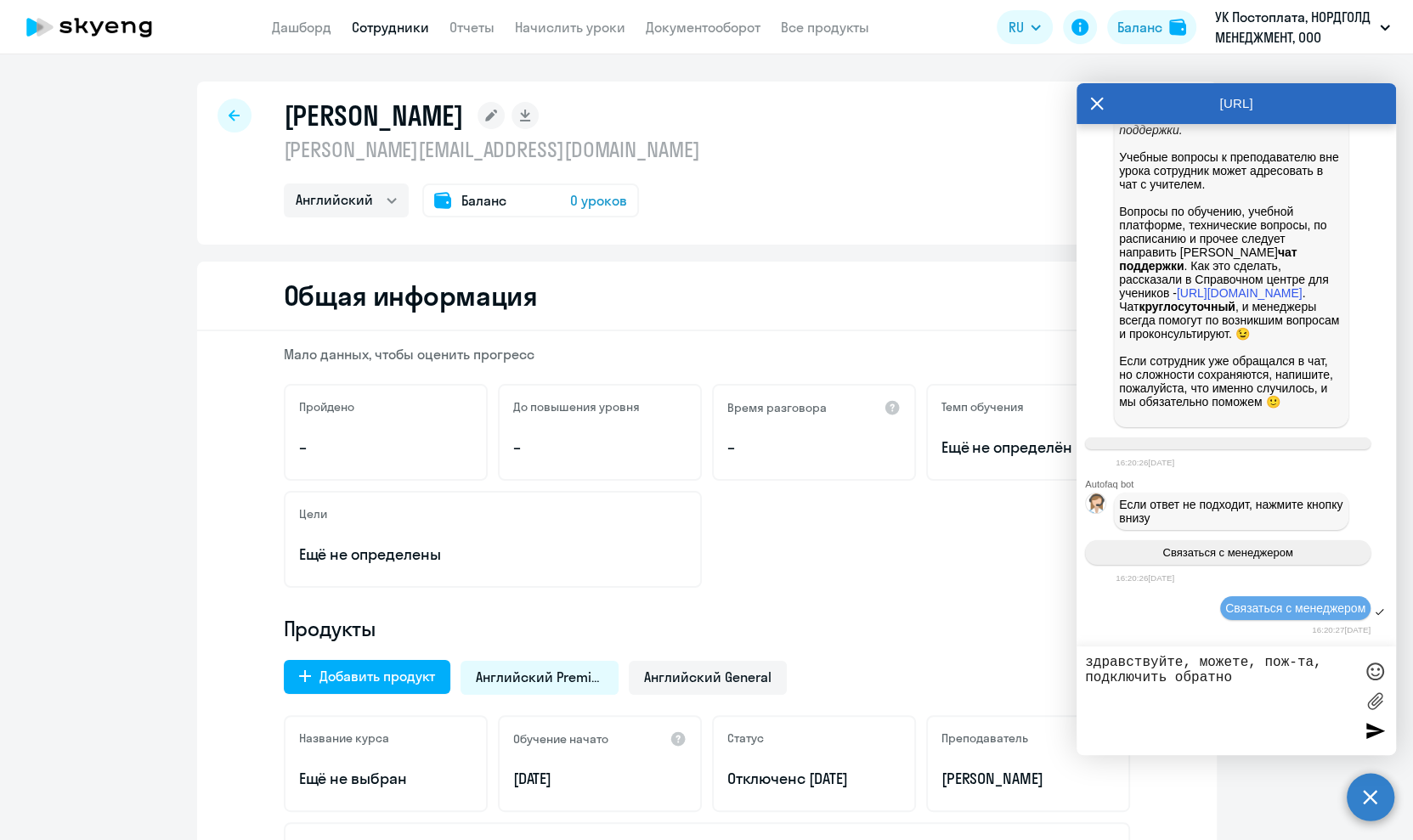
paste textarea "[PERSON_NAME][EMAIL_ADDRESS][DOMAIN_NAME]"
type textarea "здравствуйте, можете, пож-та, подключить обратно [PERSON_NAME][EMAIL_ADDRESS][D…"
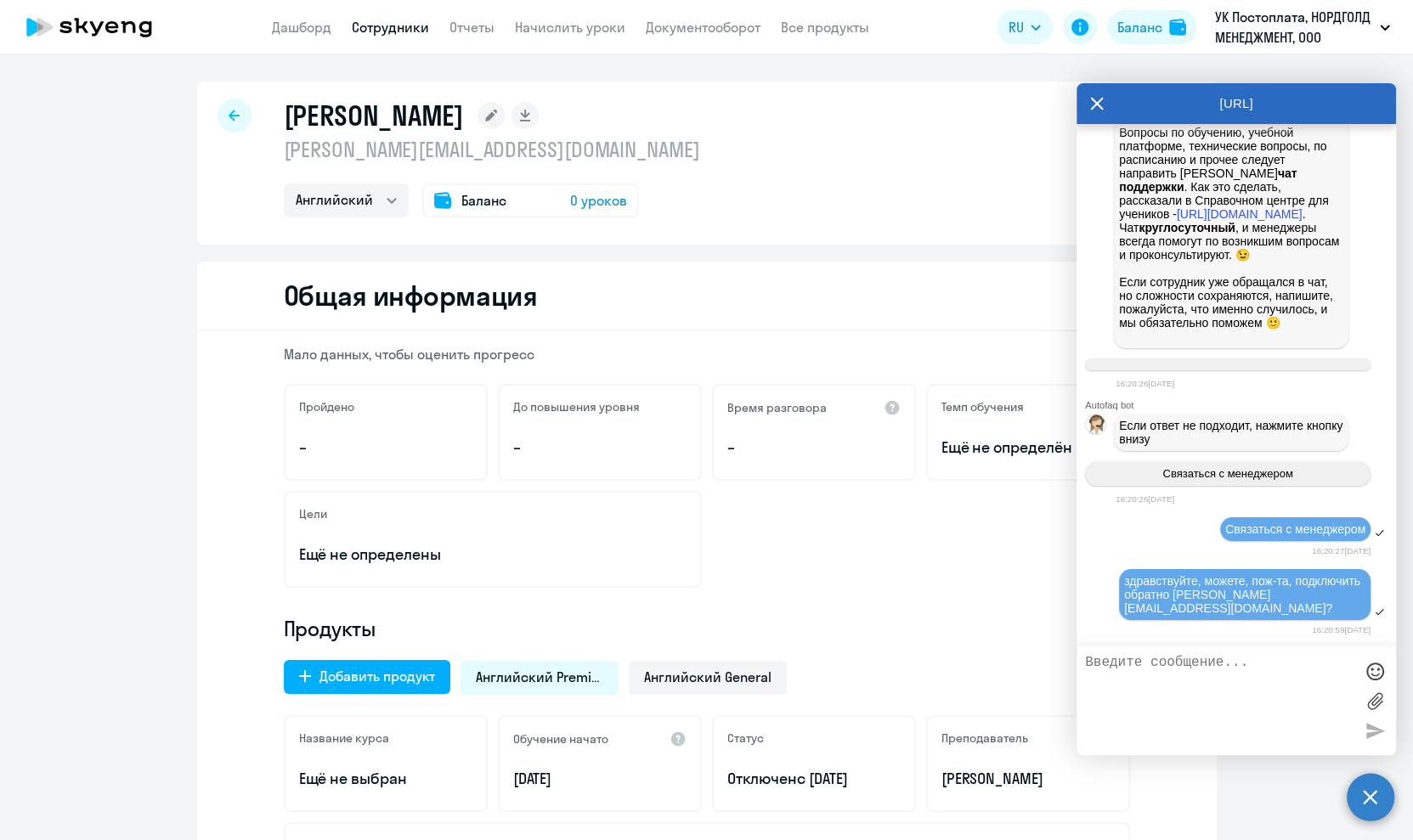
scroll to position [39006, 0]
click at [846, 225] on div "[PERSON_NAME] [PERSON_NAME][EMAIL_ADDRESS][DOMAIN_NAME] Английский Баланс 0 уро…" at bounding box center [706, 162] width 1020 height 163
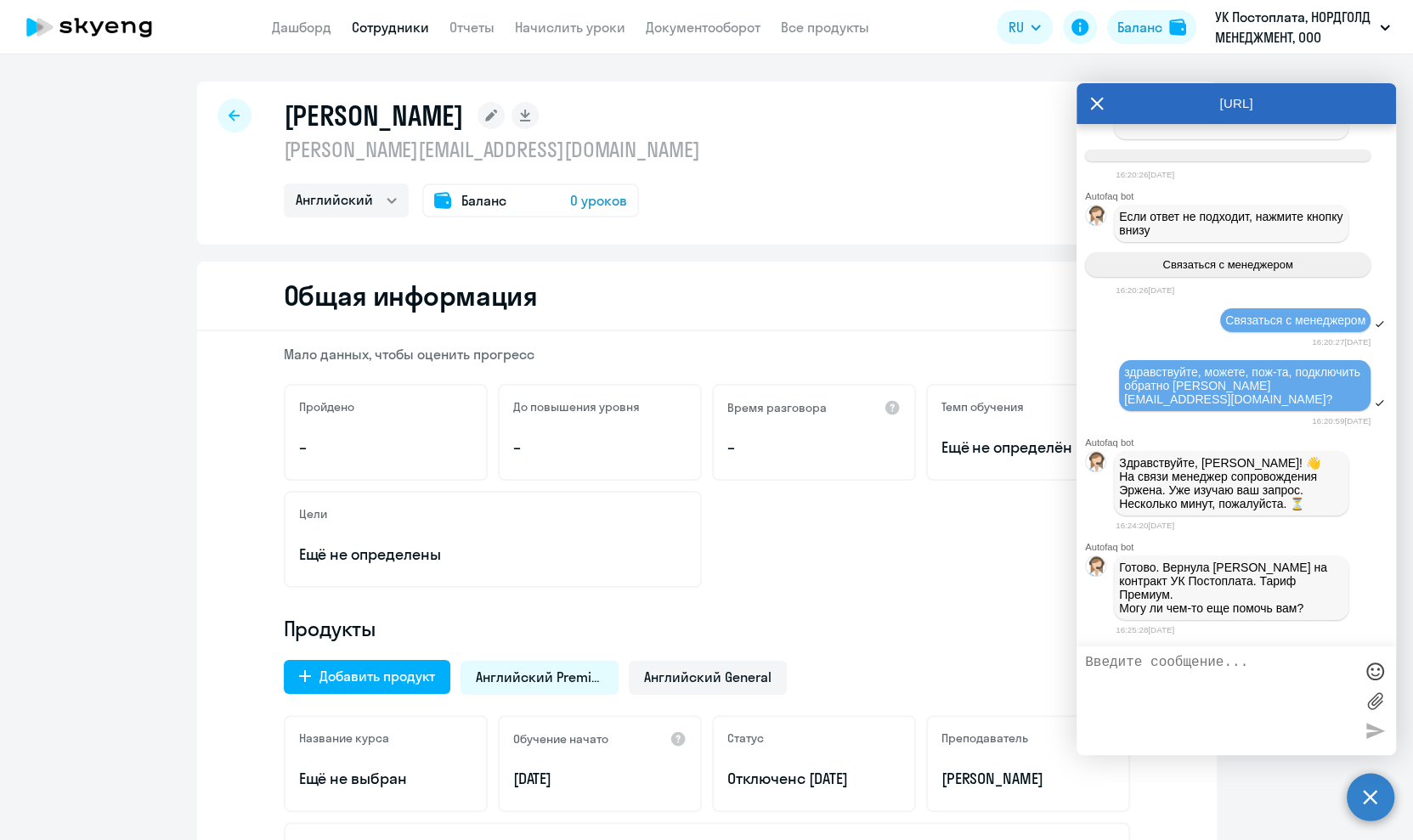
scroll to position [39209, 0]
click at [1256, 672] on textarea at bounding box center [1219, 701] width 269 height 92
type textarea "нет, спасибо!"
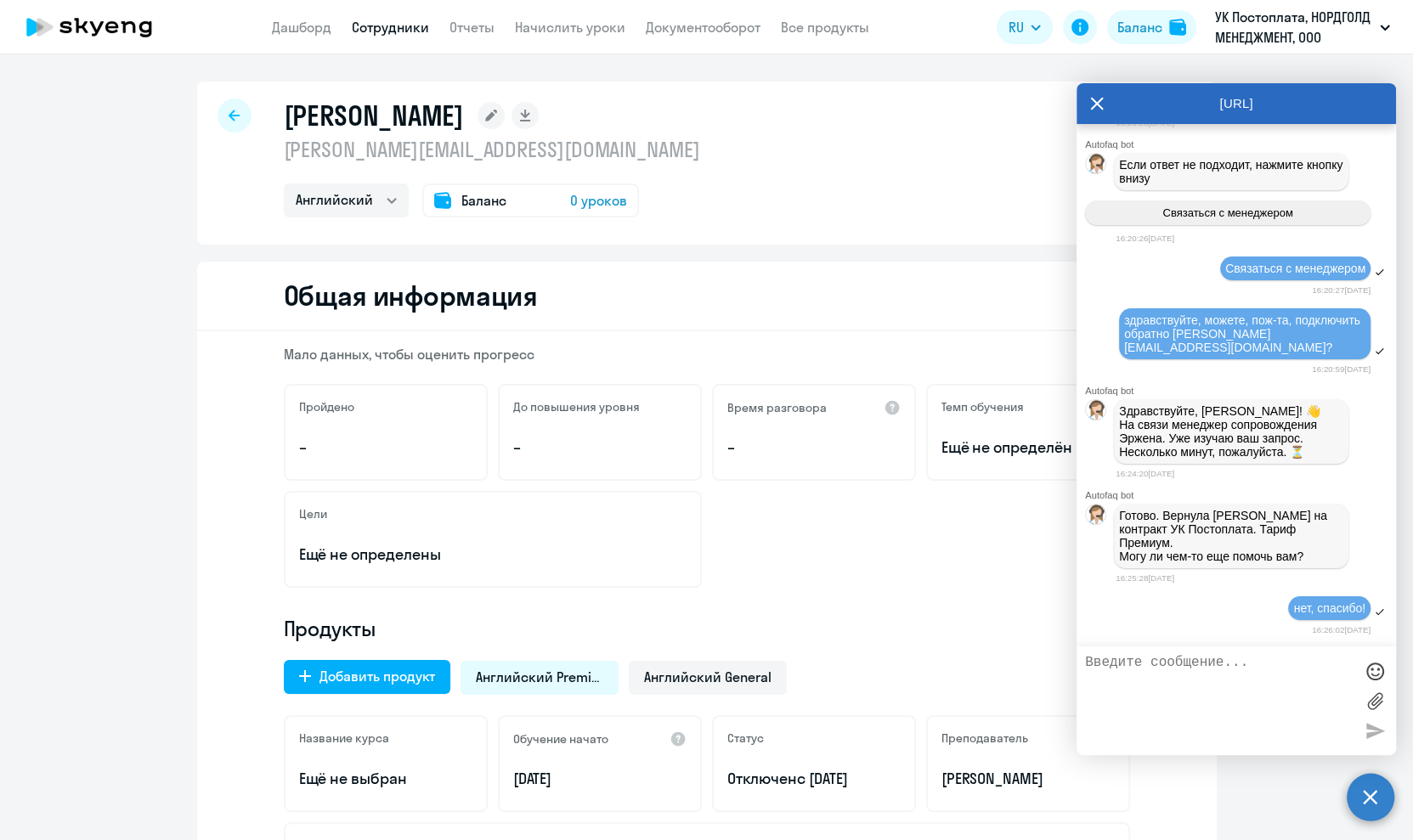
scroll to position [39262, 0]
click at [573, 33] on link "Начислить уроки" at bounding box center [570, 27] width 110 height 17
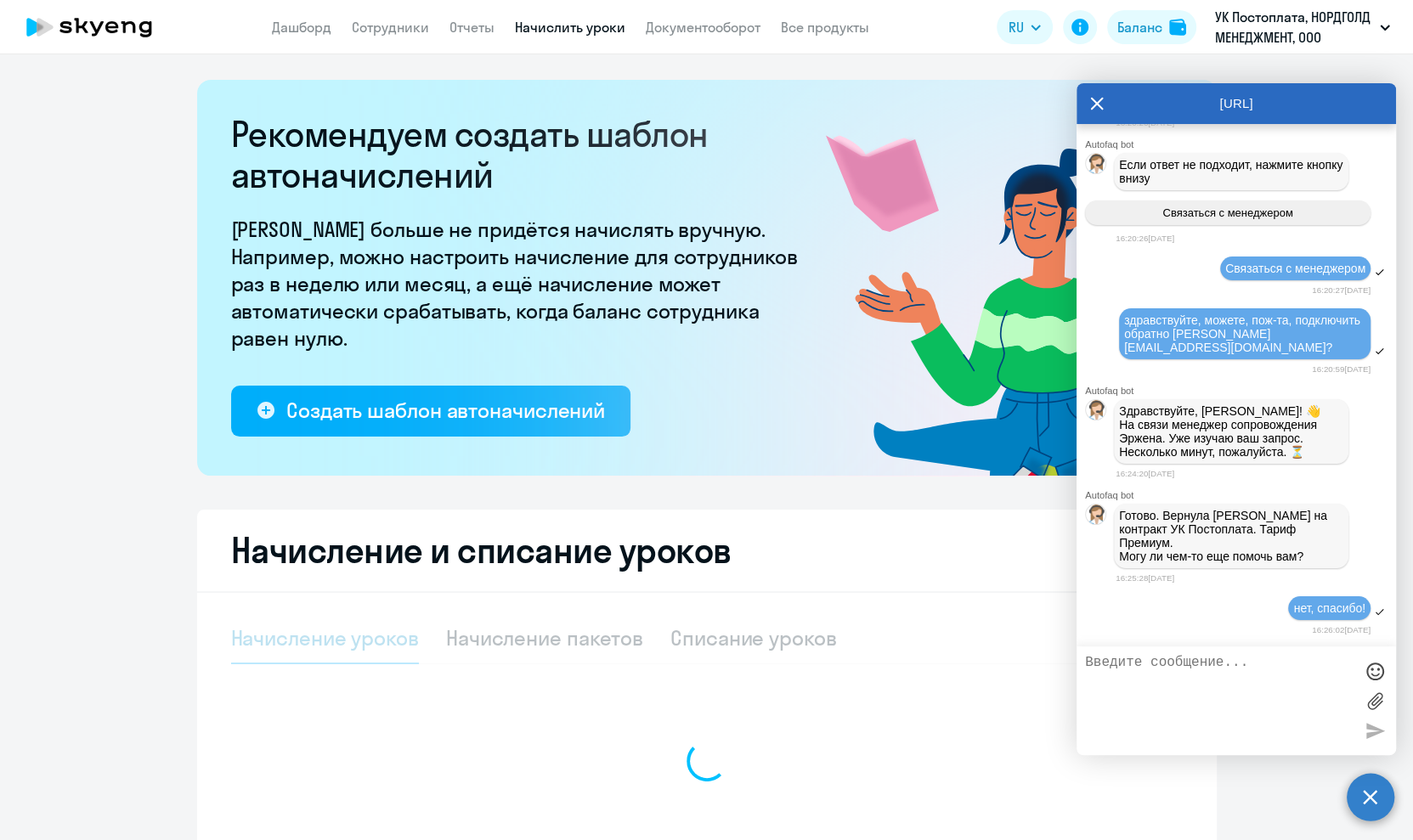
select select "10"
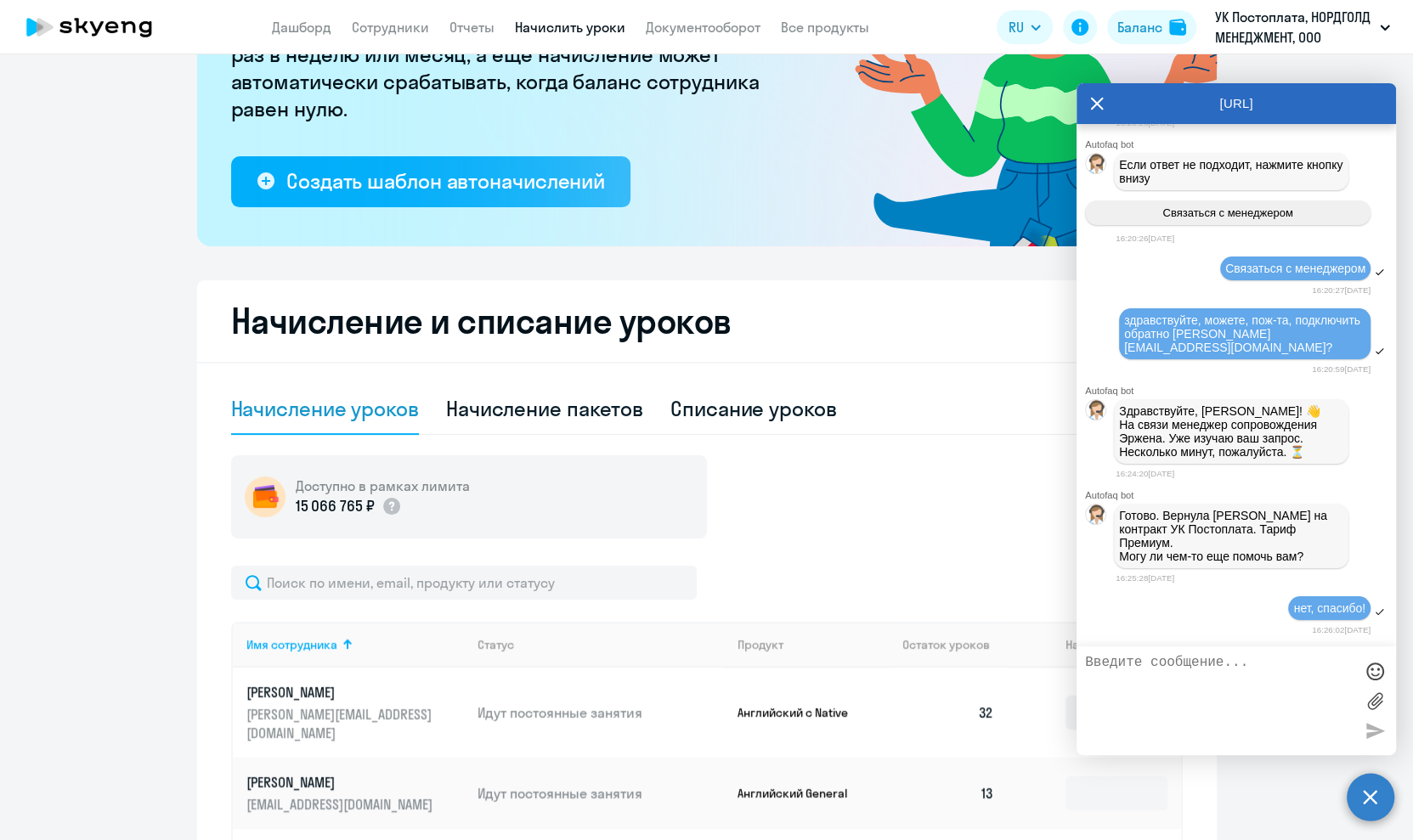
scroll to position [231, 0]
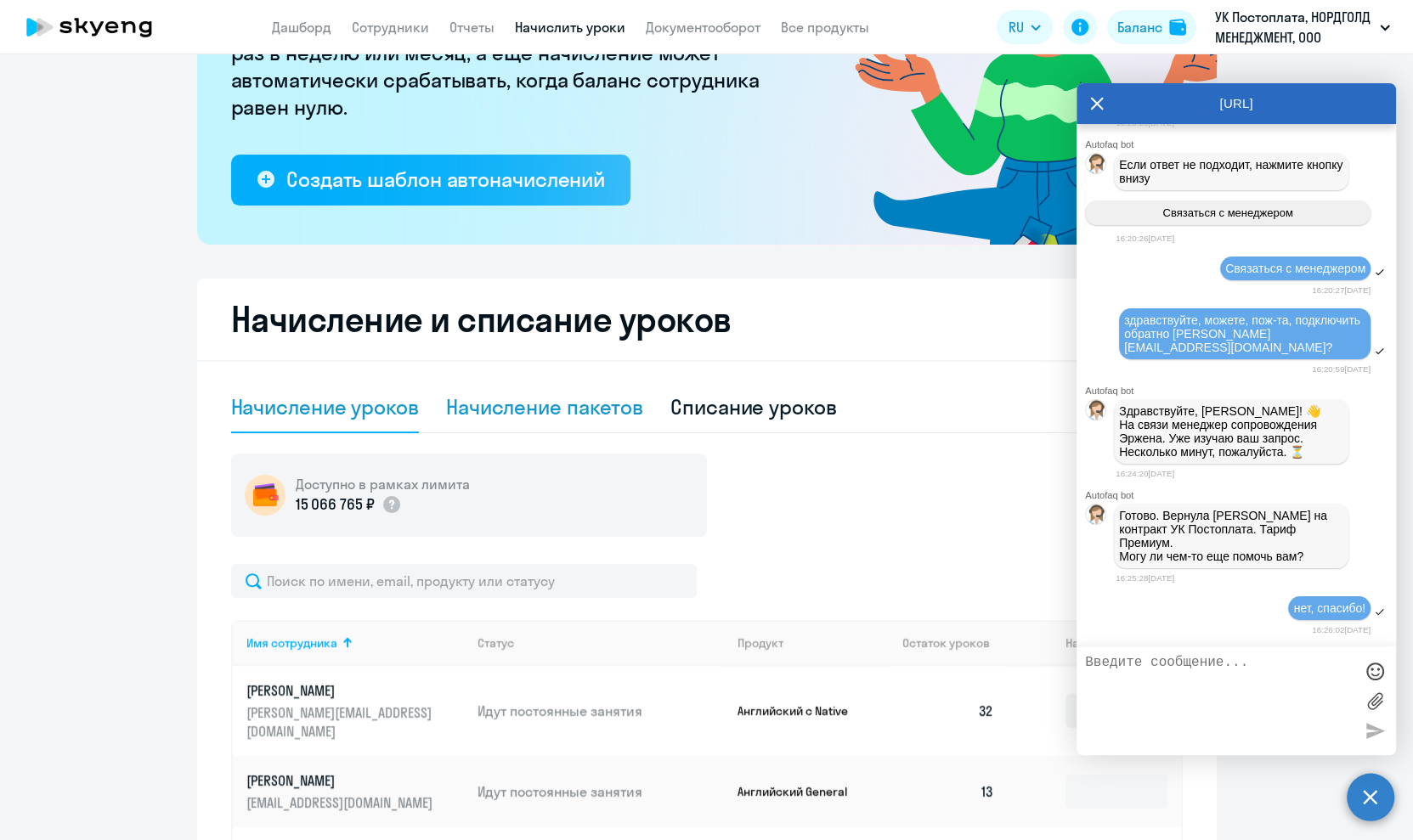
click at [535, 420] on div "Начисление пакетов" at bounding box center [544, 408] width 197 height 51
select select "10"
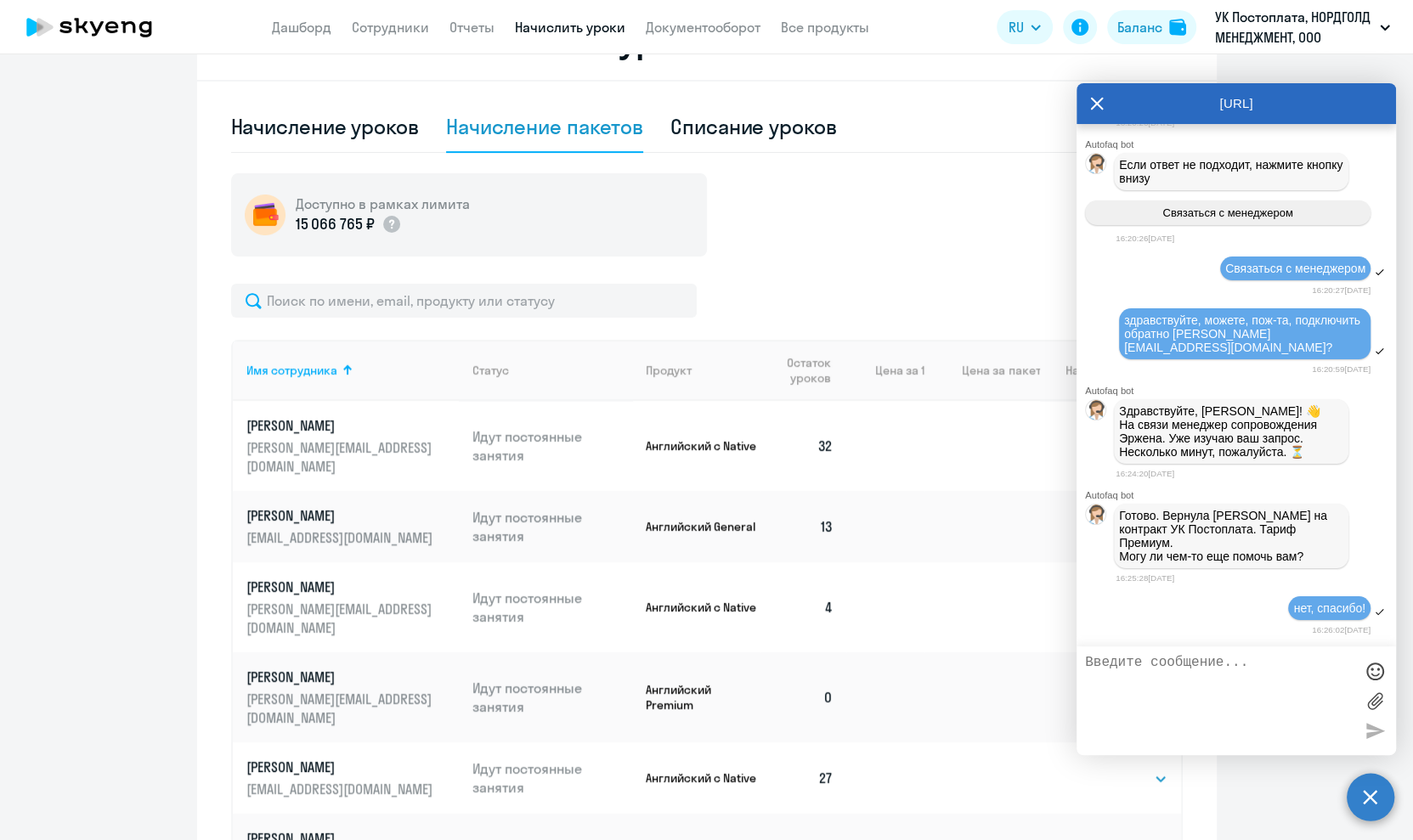
scroll to position [540, 0]
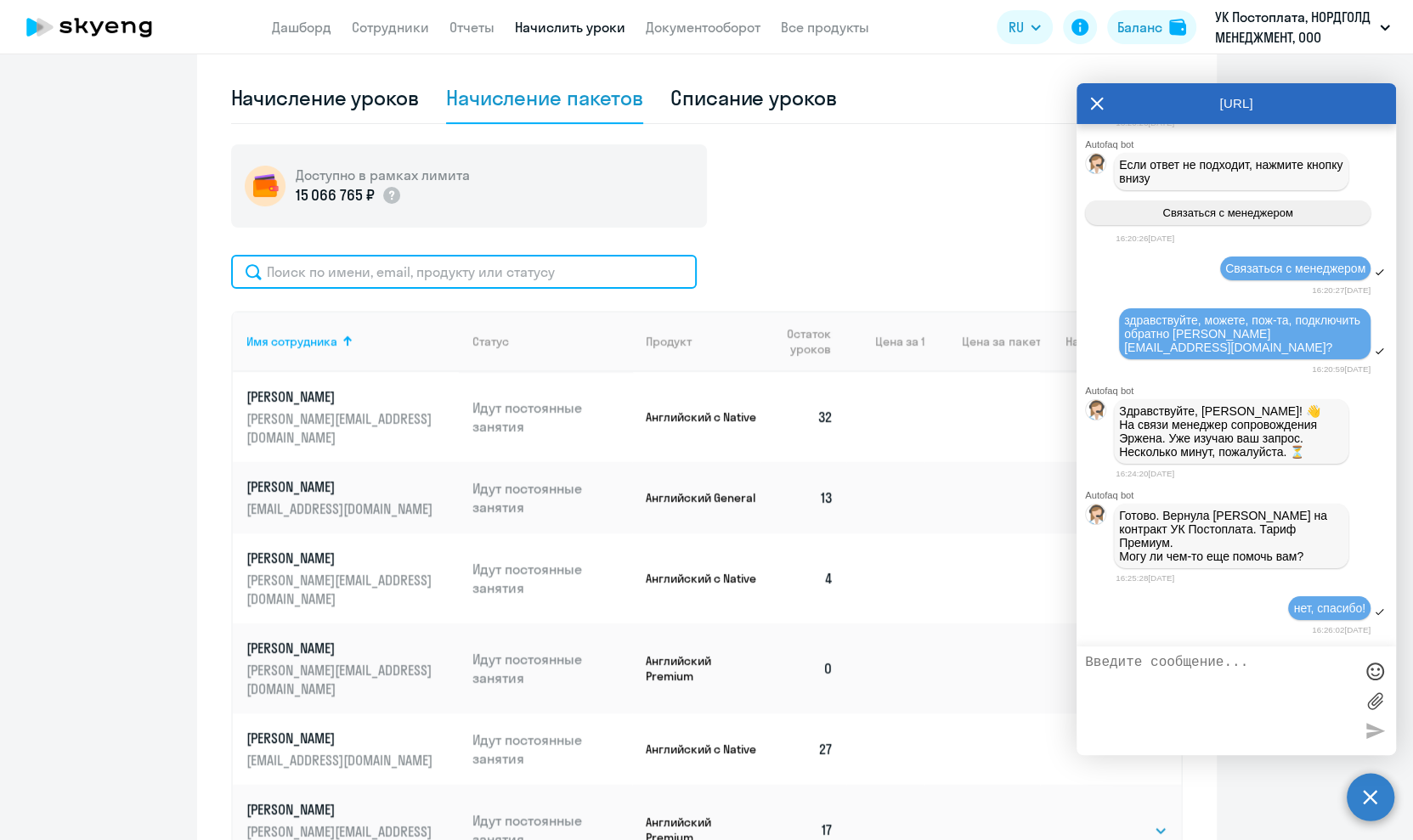
click at [527, 265] on input "text" at bounding box center [464, 272] width 466 height 34
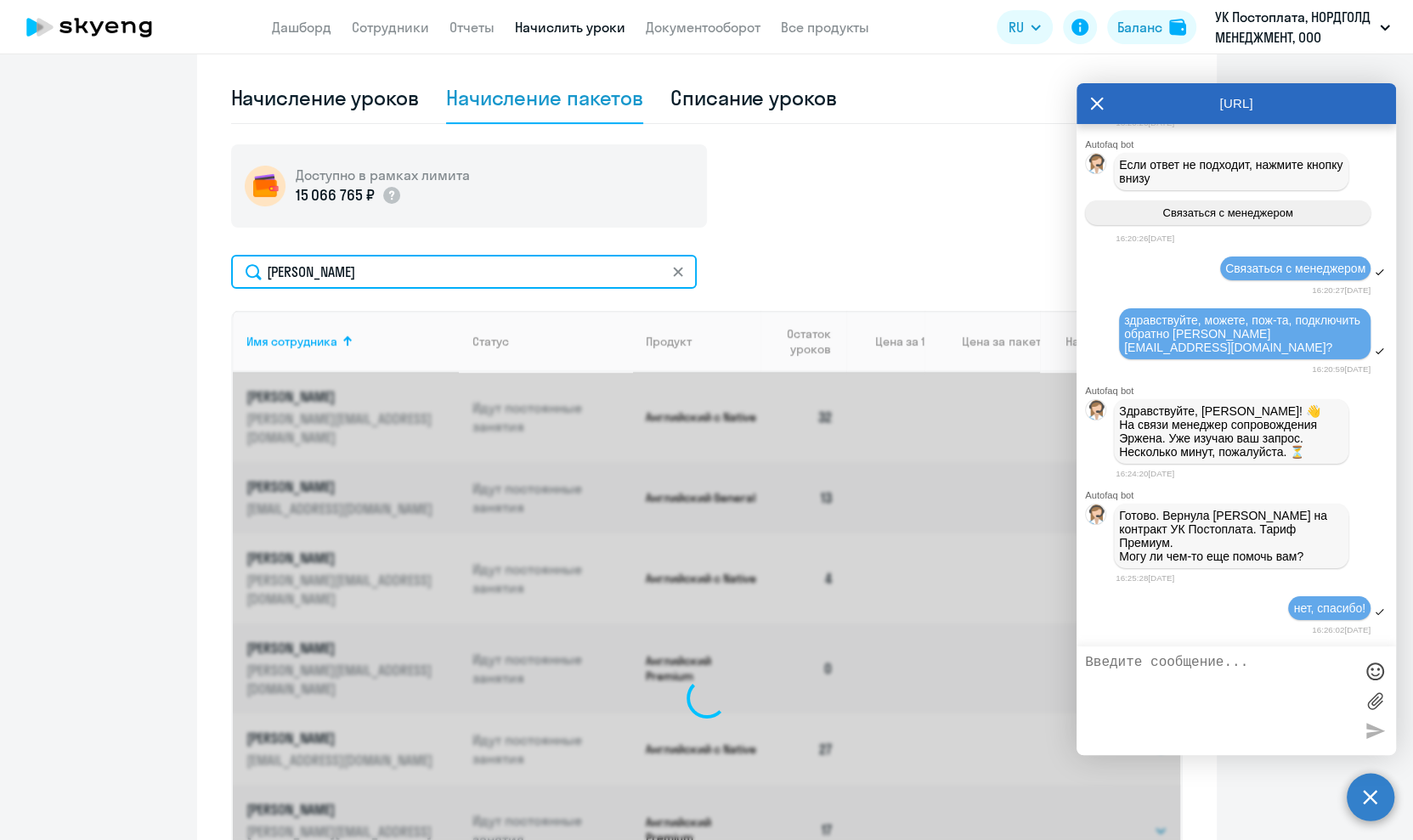
scroll to position [408, 0]
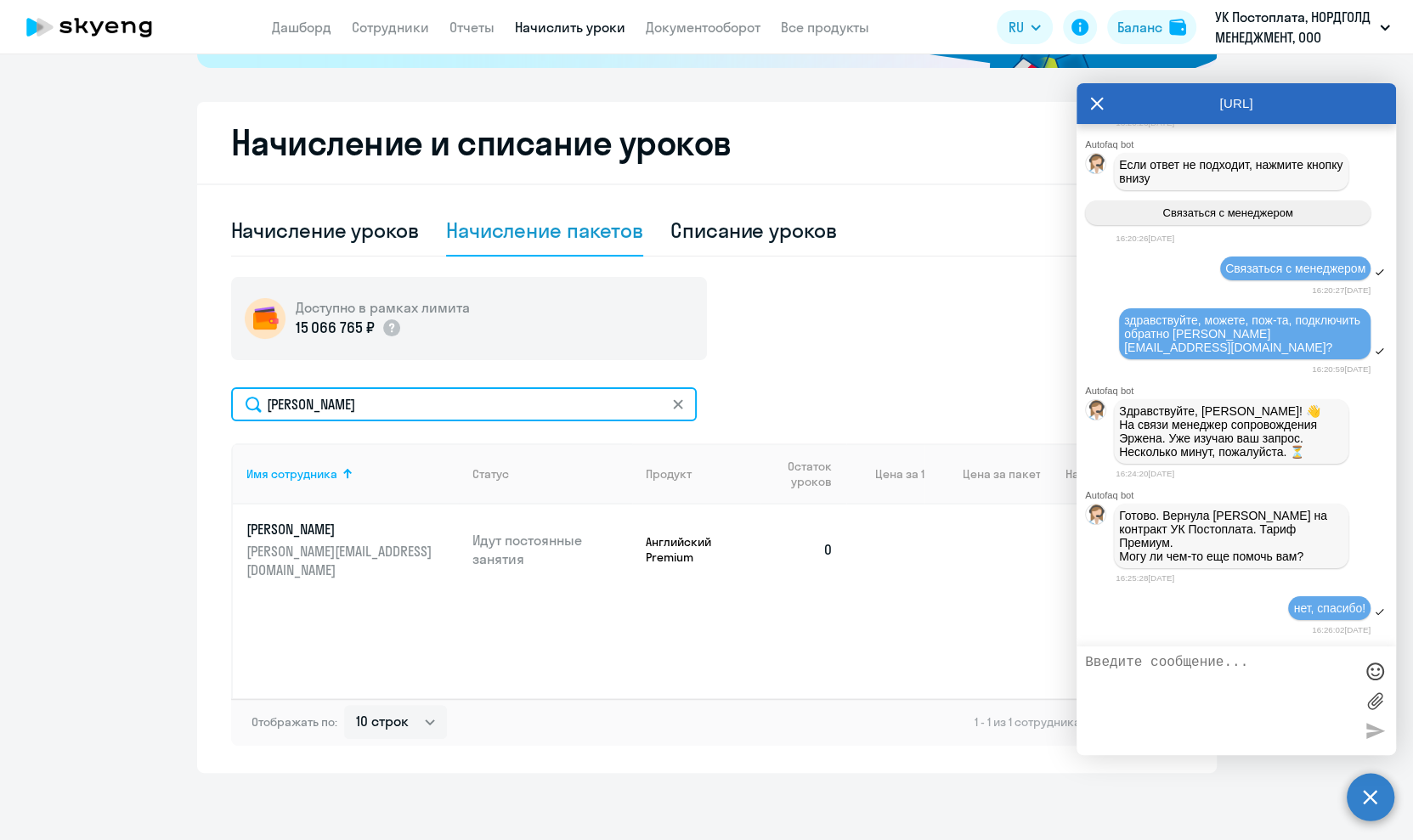
type input "[PERSON_NAME]"
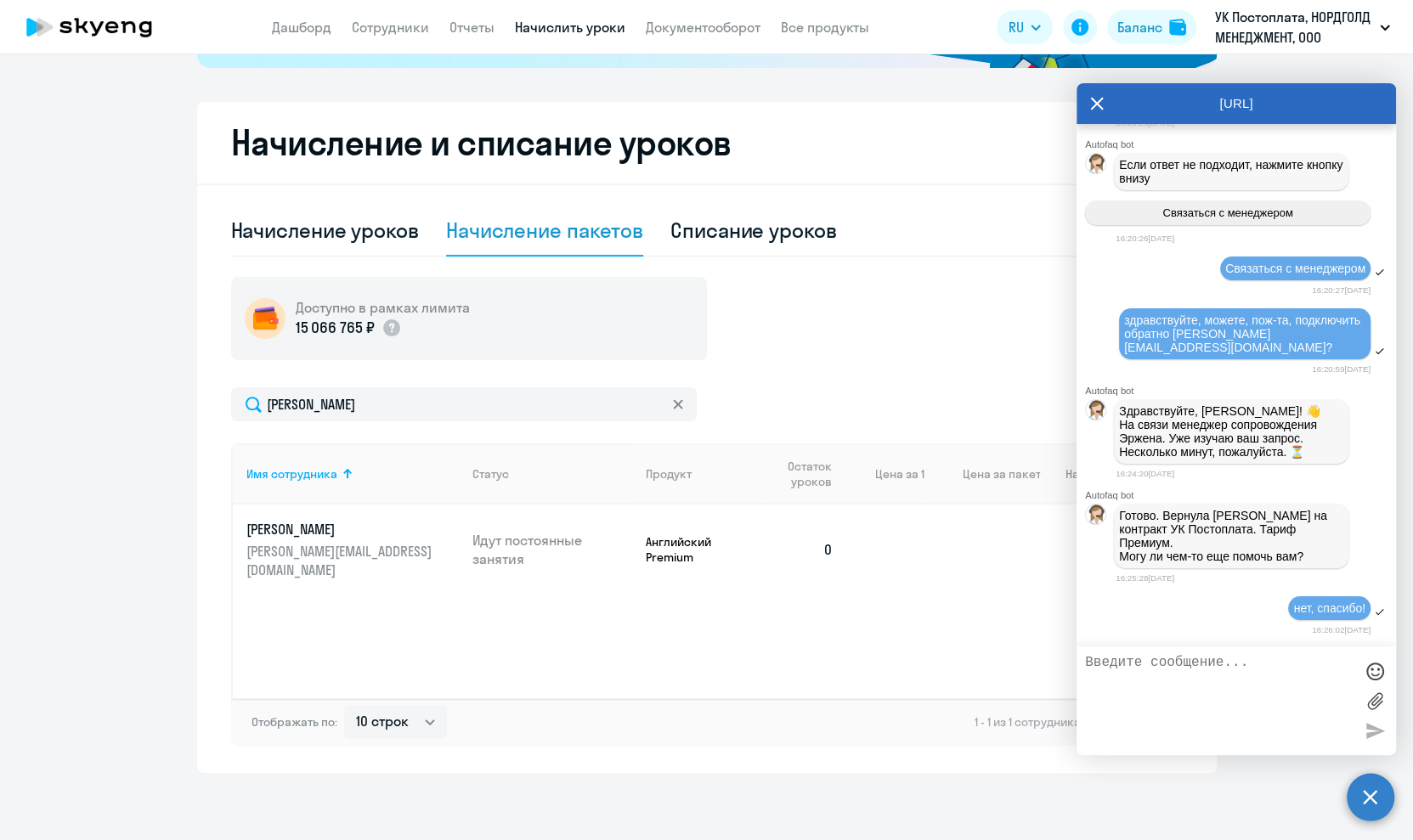
click at [1102, 101] on icon at bounding box center [1096, 103] width 14 height 41
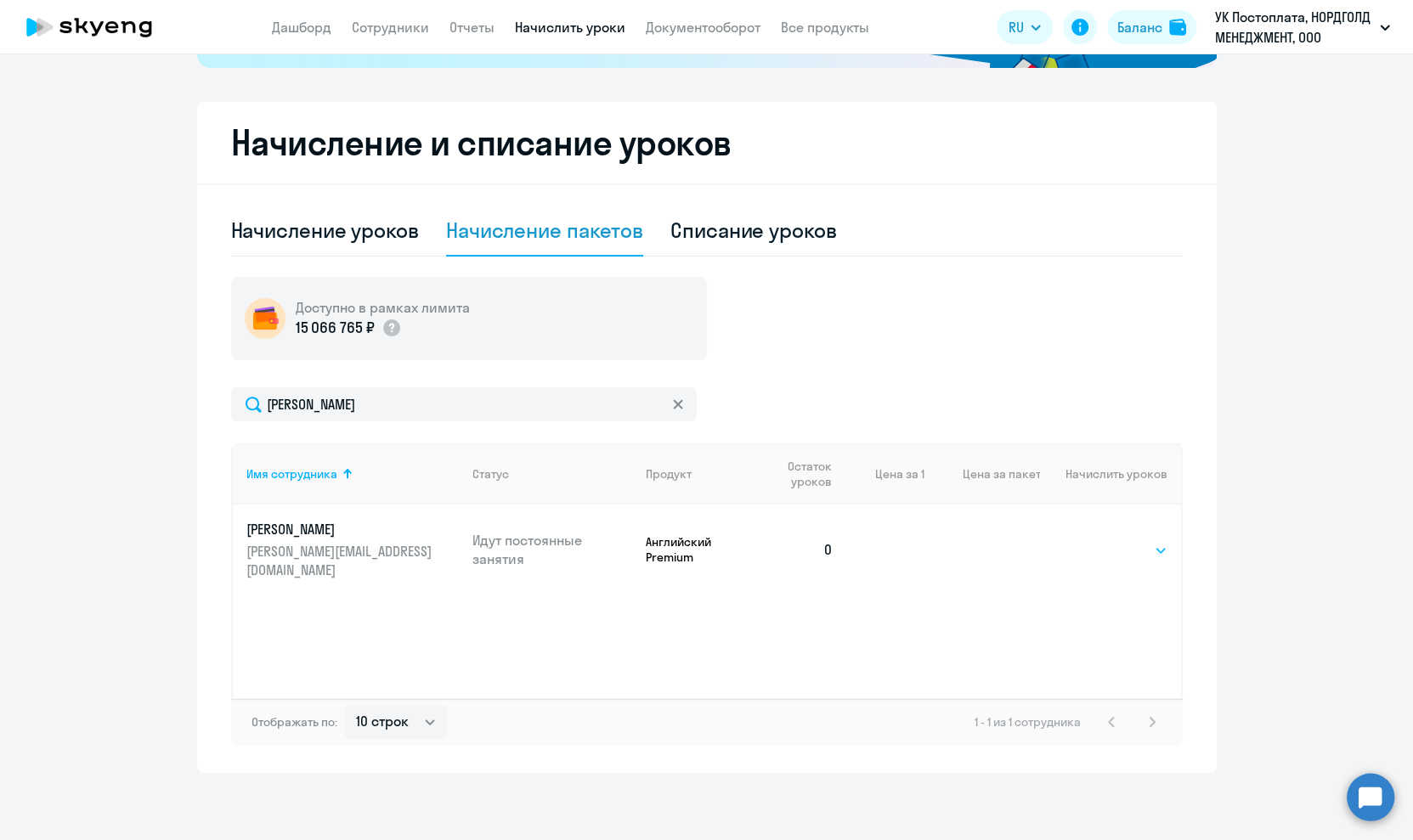
click at [1109, 540] on select "Выбрать 4 8 16 32 64" at bounding box center [1131, 550] width 69 height 21
select select "32"
click at [1097, 540] on select "Выбрать 4 8 16 32 64" at bounding box center [1131, 550] width 69 height 21
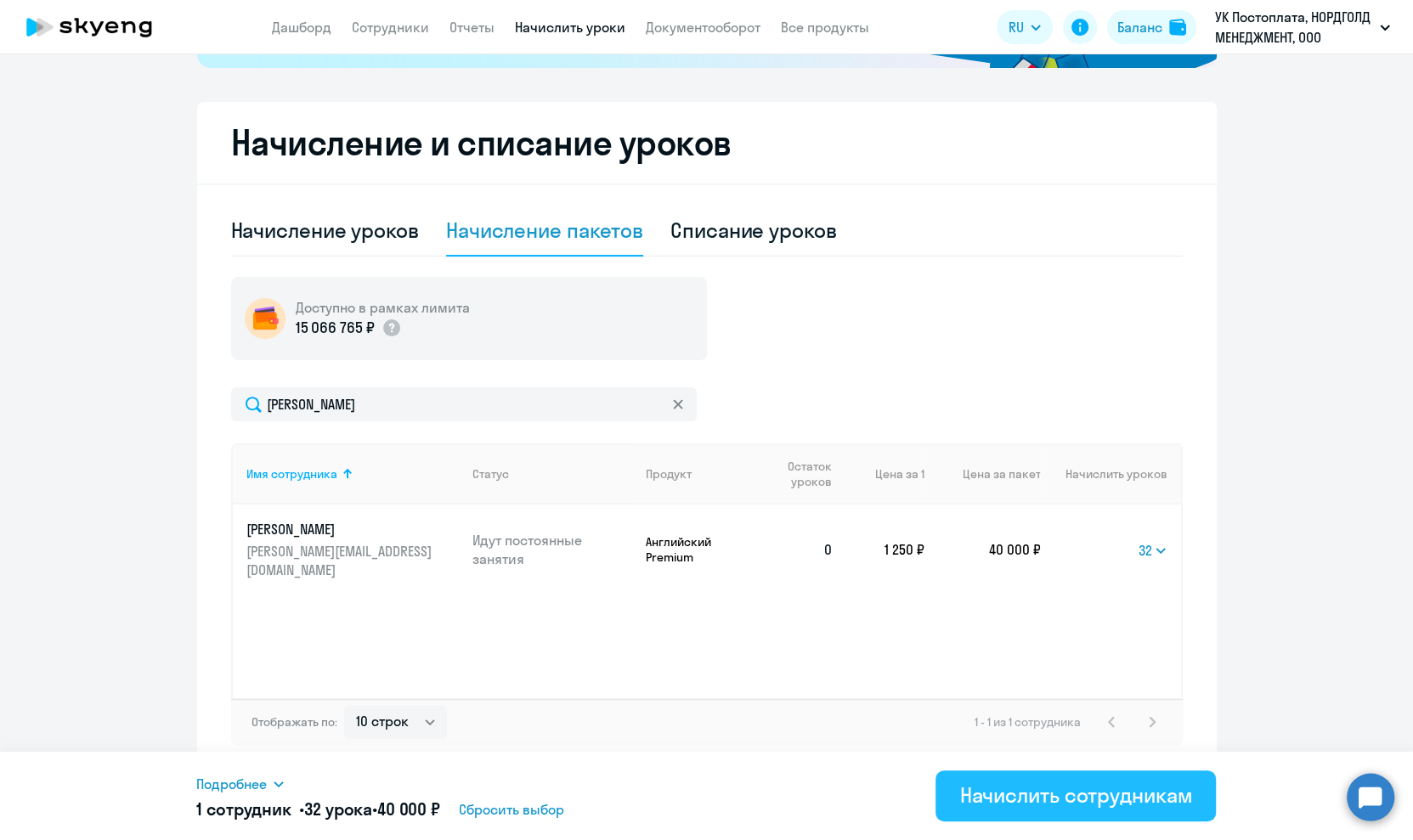
click at [1091, 791] on div "Начислить сотрудникам" at bounding box center [1076, 795] width 233 height 27
